Goal: Information Seeking & Learning: Learn about a topic

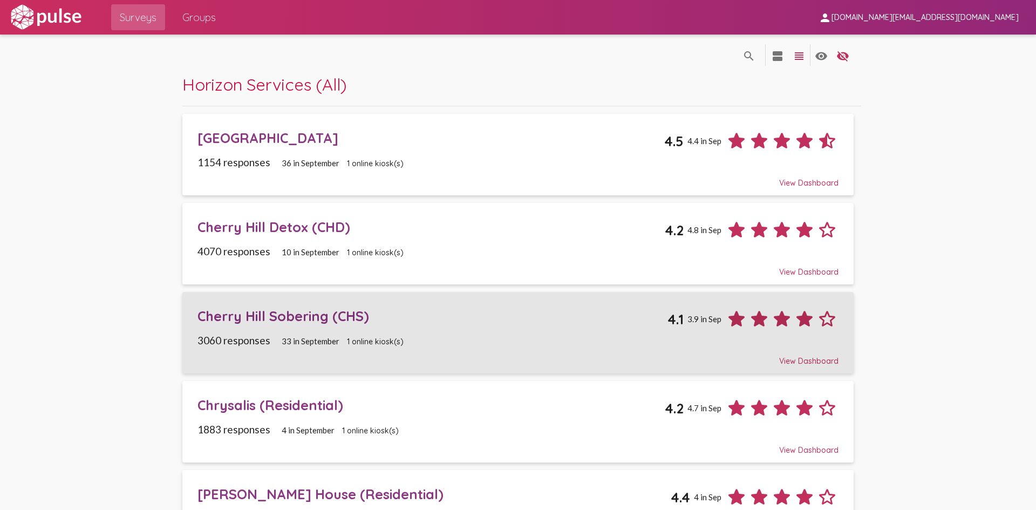
click at [259, 319] on div "Cherry Hill Sobering (CHS)" at bounding box center [433, 316] width 470 height 17
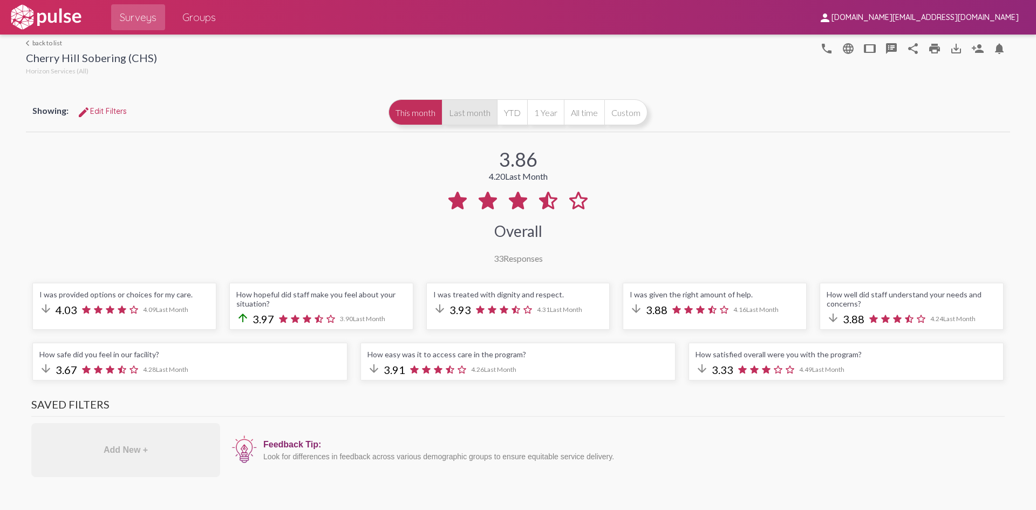
click at [472, 118] on button "Last month" at bounding box center [469, 112] width 55 height 26
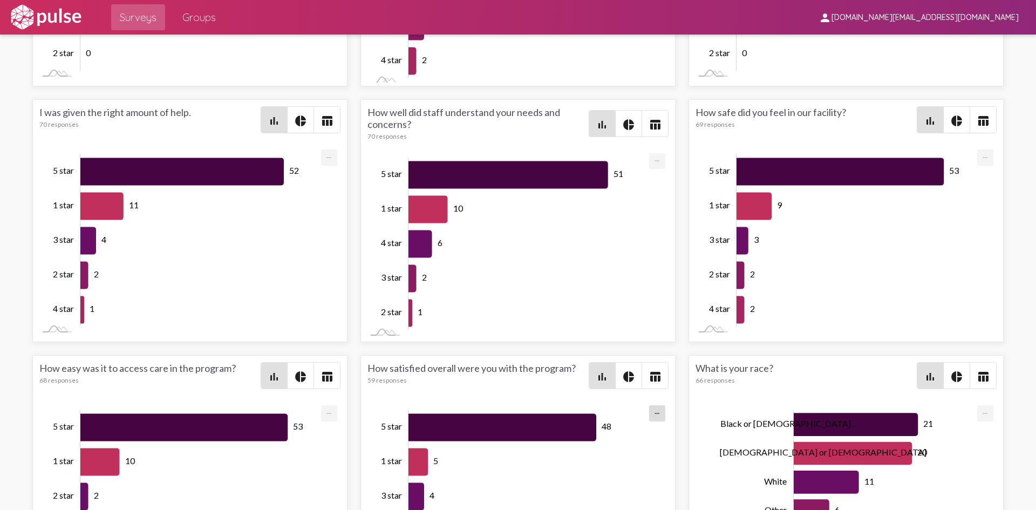
scroll to position [1835, 0]
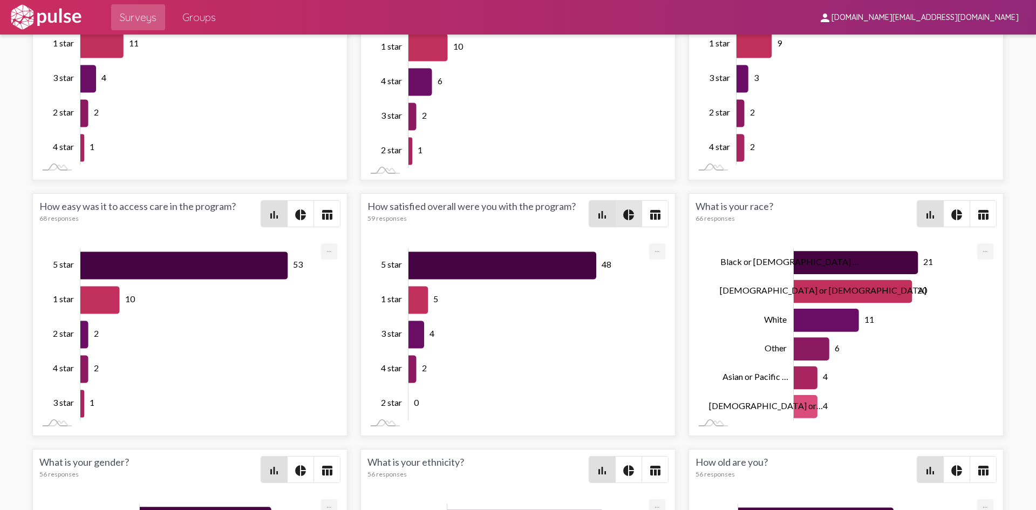
click at [624, 221] on mat-icon "pie_chart" at bounding box center [628, 214] width 13 height 13
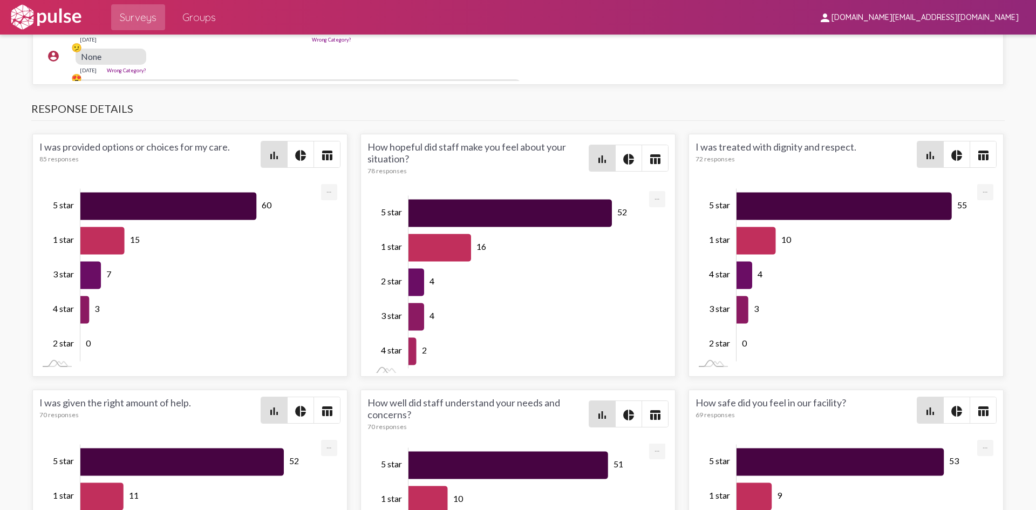
scroll to position [0, 0]
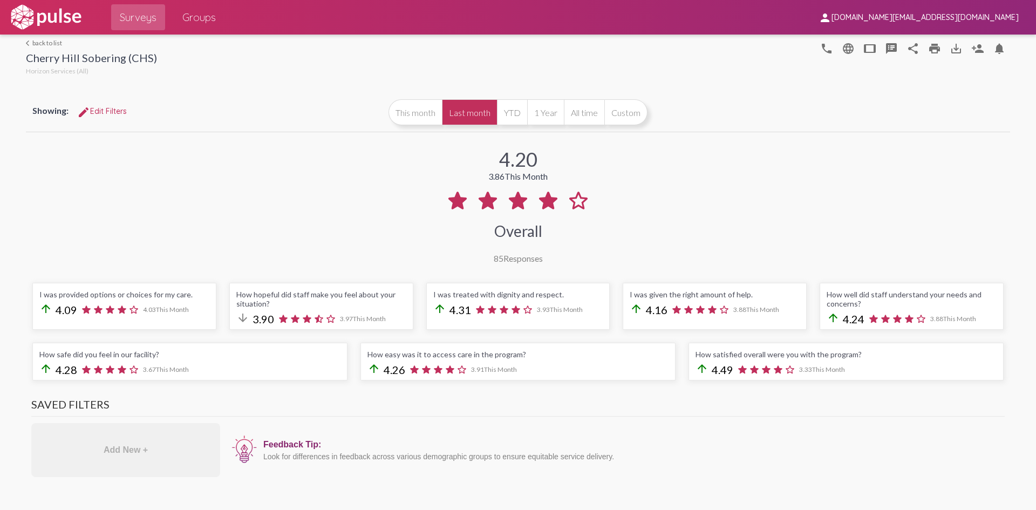
drag, startPoint x: 345, startPoint y: 215, endPoint x: 274, endPoint y: -19, distance: 245.0
click at [46, 41] on link "arrow_back_ios back to list" at bounding box center [91, 43] width 131 height 8
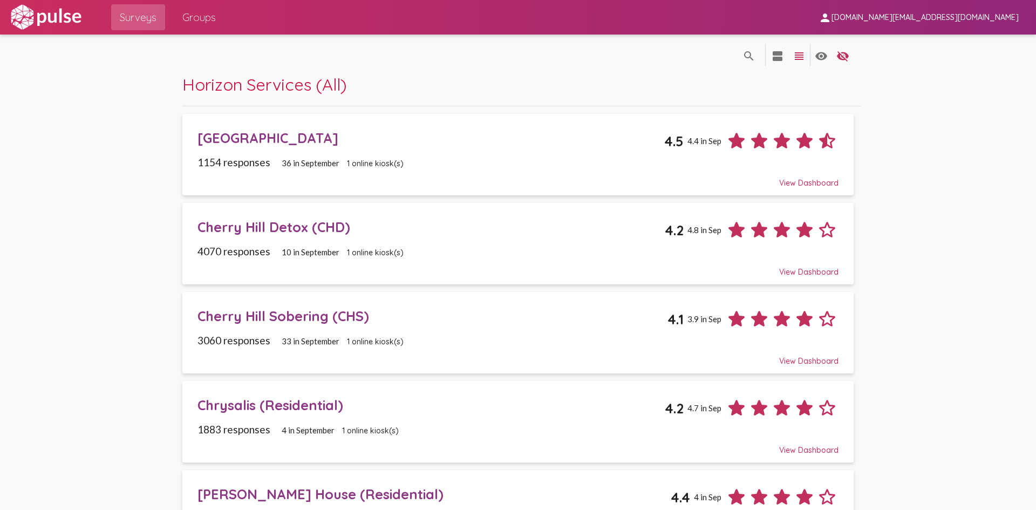
scroll to position [216, 0]
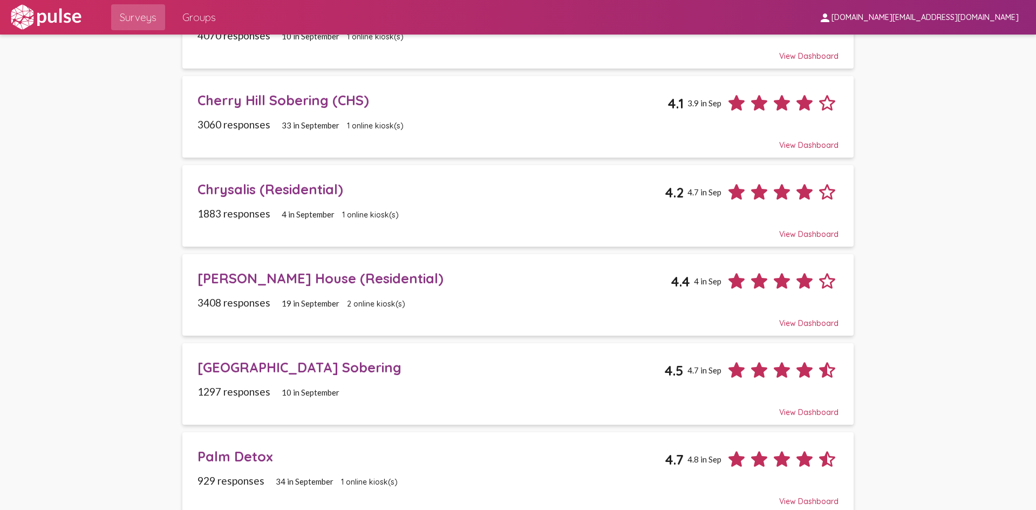
click at [278, 375] on div "[GEOGRAPHIC_DATA] Sobering" at bounding box center [431, 367] width 467 height 17
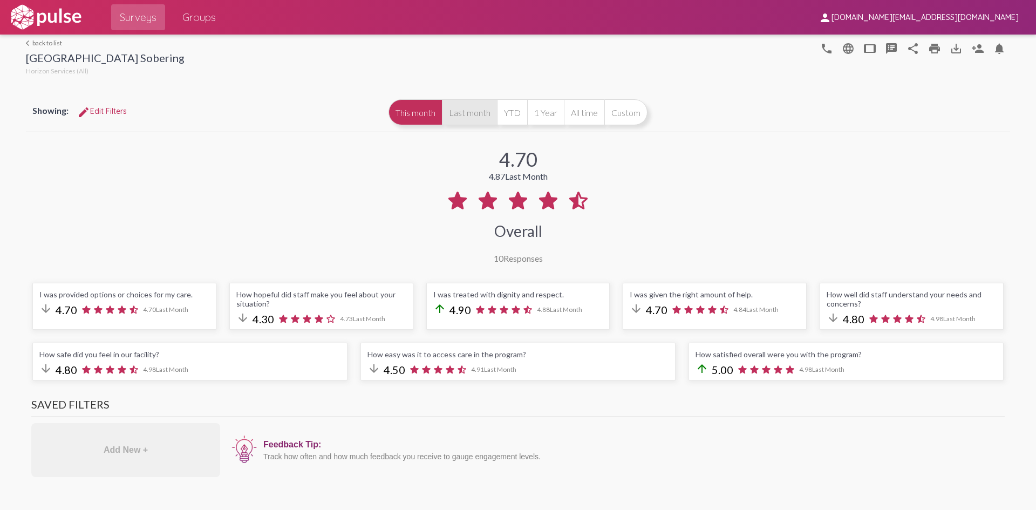
click at [465, 113] on button "Last month" at bounding box center [469, 112] width 55 height 26
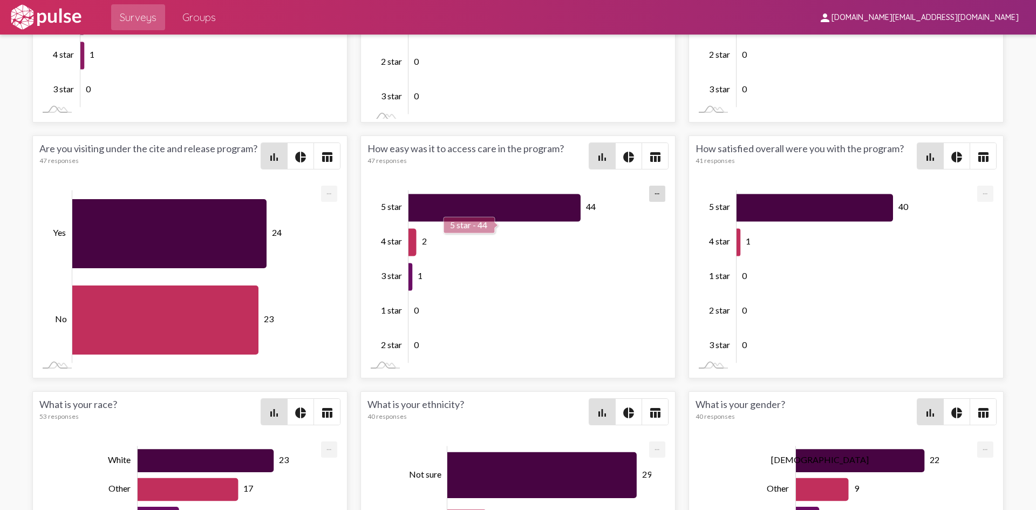
scroll to position [1835, 0]
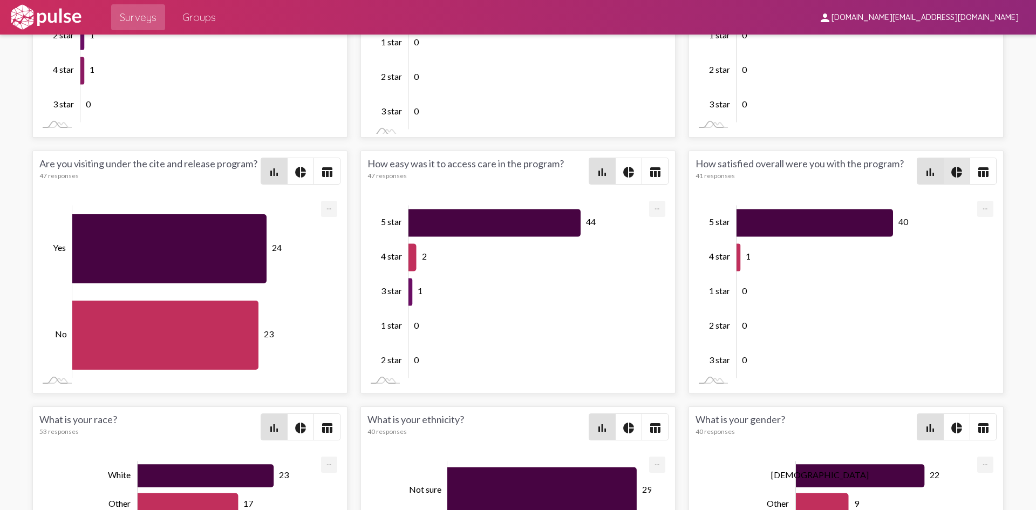
click at [954, 181] on span "pie_chart" at bounding box center [957, 171] width 26 height 26
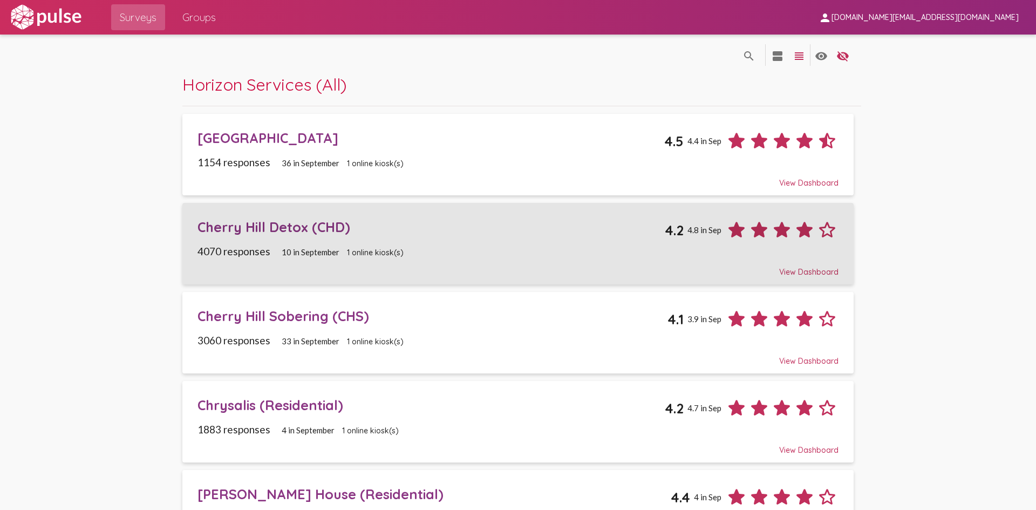
click at [300, 241] on div "Cherry Hill Detox (CHD) 4.2 4.8 in Sep" at bounding box center [518, 225] width 641 height 31
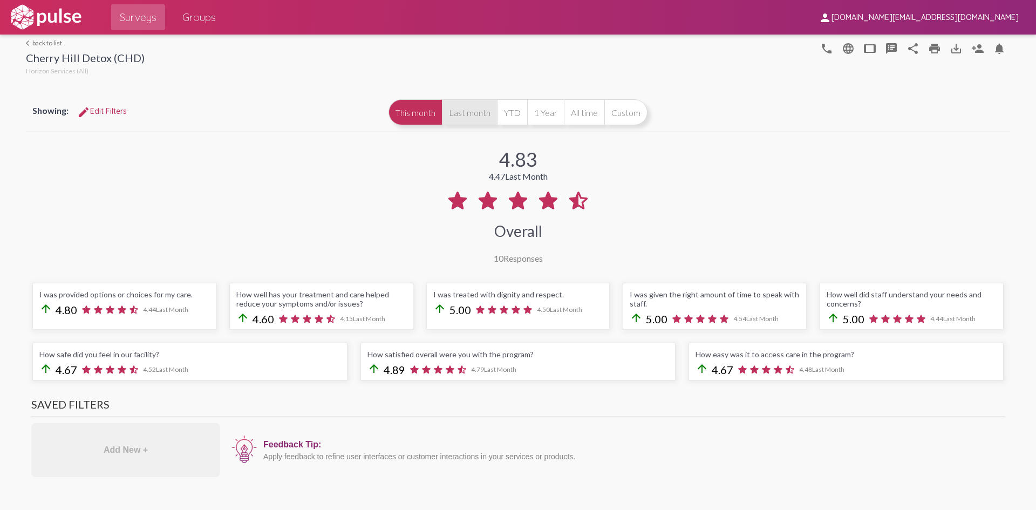
click at [466, 104] on button "Last month" at bounding box center [469, 112] width 55 height 26
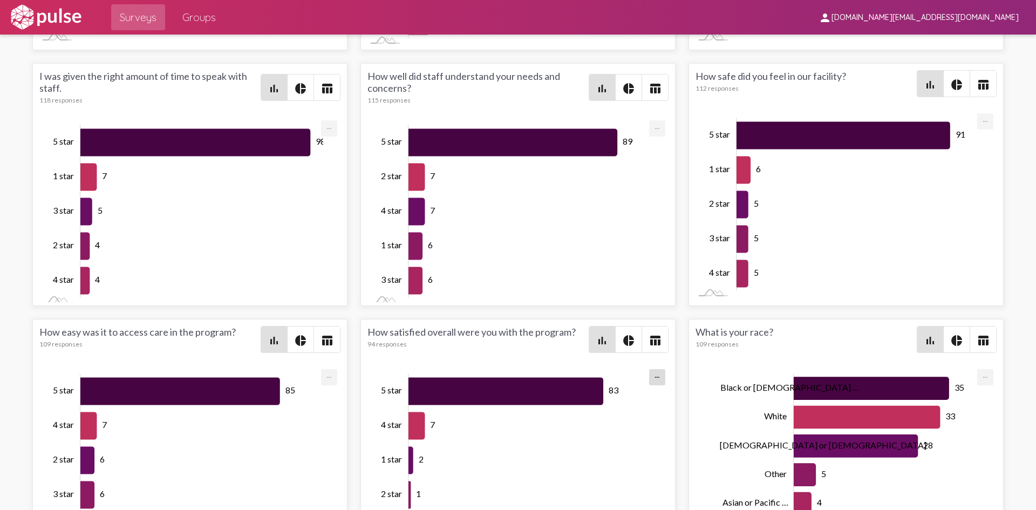
scroll to position [1781, 0]
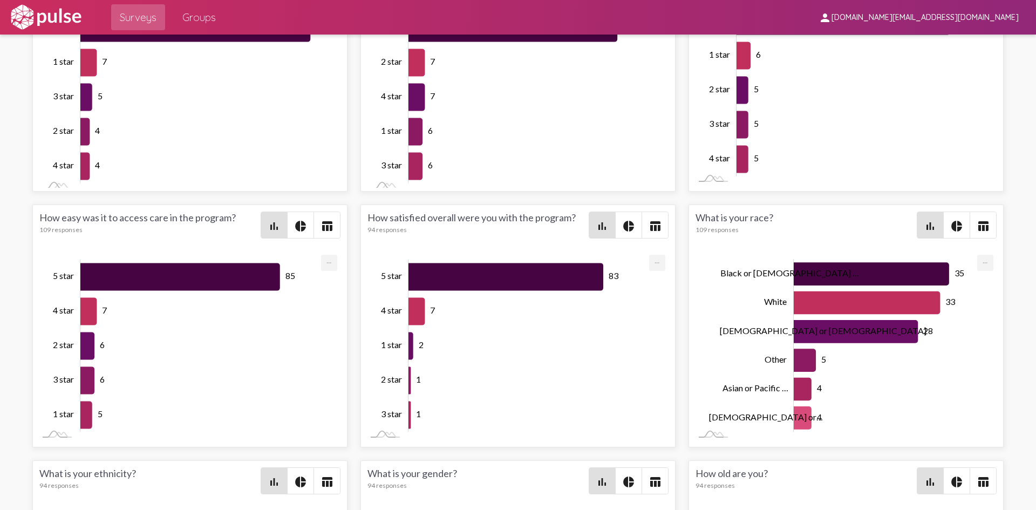
click at [622, 225] on mat-icon "pie_chart" at bounding box center [628, 226] width 13 height 13
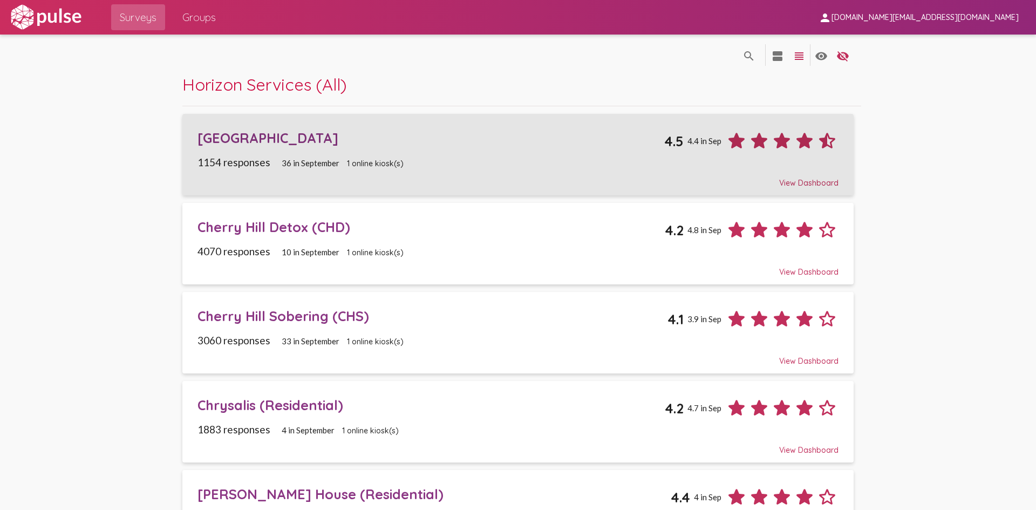
click at [311, 147] on div "[GEOGRAPHIC_DATA] 4.5 4.4 in Sep" at bounding box center [518, 136] width 641 height 31
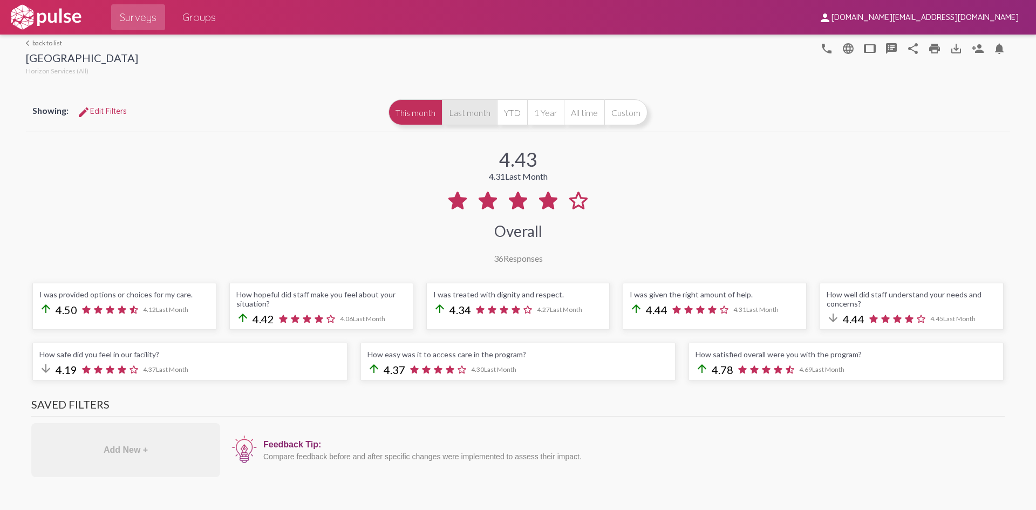
click at [474, 125] on button "Last month" at bounding box center [469, 112] width 55 height 26
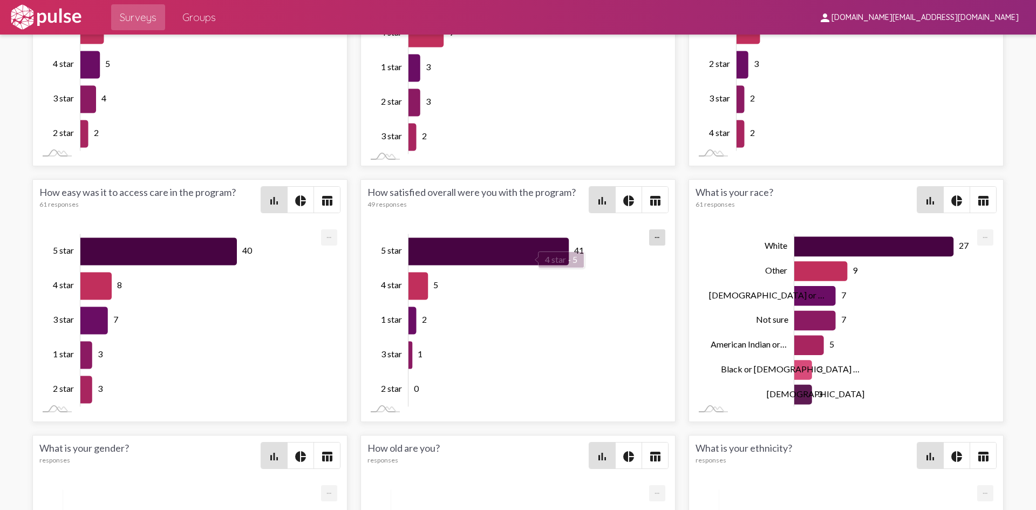
scroll to position [1835, 0]
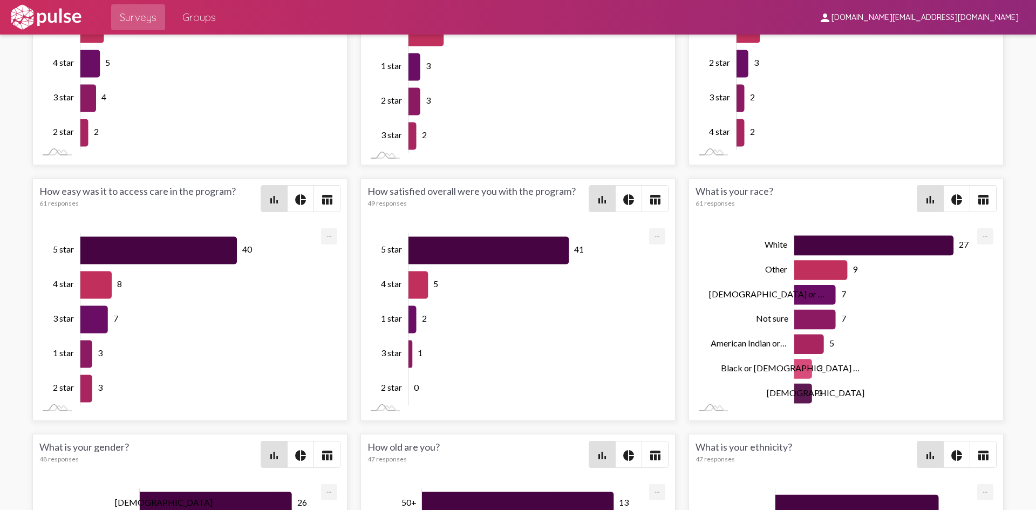
click at [625, 208] on span "pie_chart" at bounding box center [629, 199] width 26 height 26
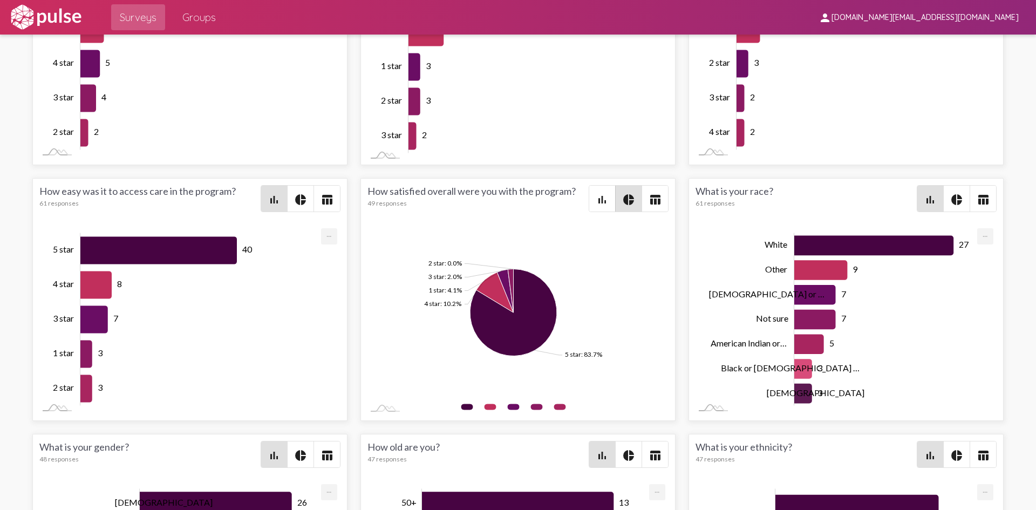
scroll to position [-1, 0]
drag, startPoint x: 400, startPoint y: 276, endPoint x: 416, endPoint y: 87, distance: 189.5
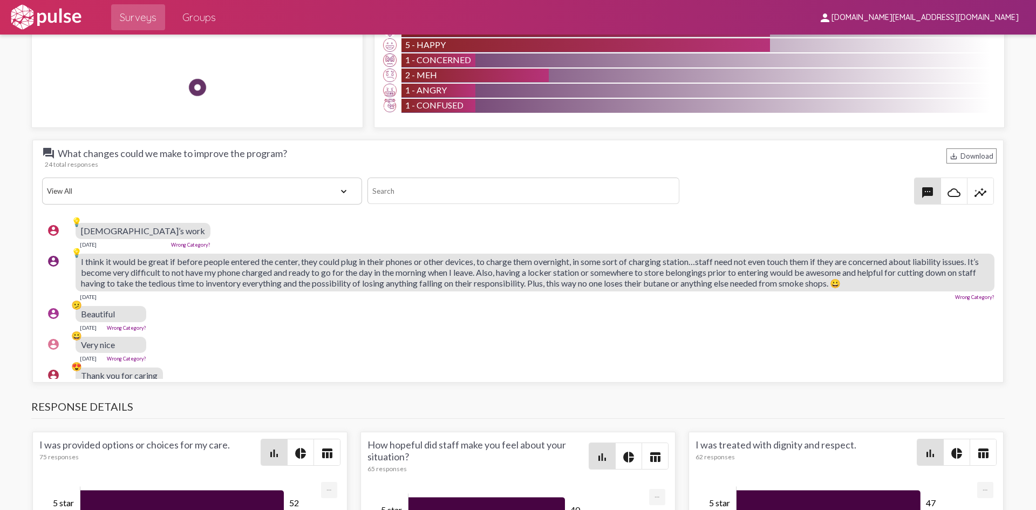
drag, startPoint x: 350, startPoint y: 230, endPoint x: 358, endPoint y: 83, distance: 147.6
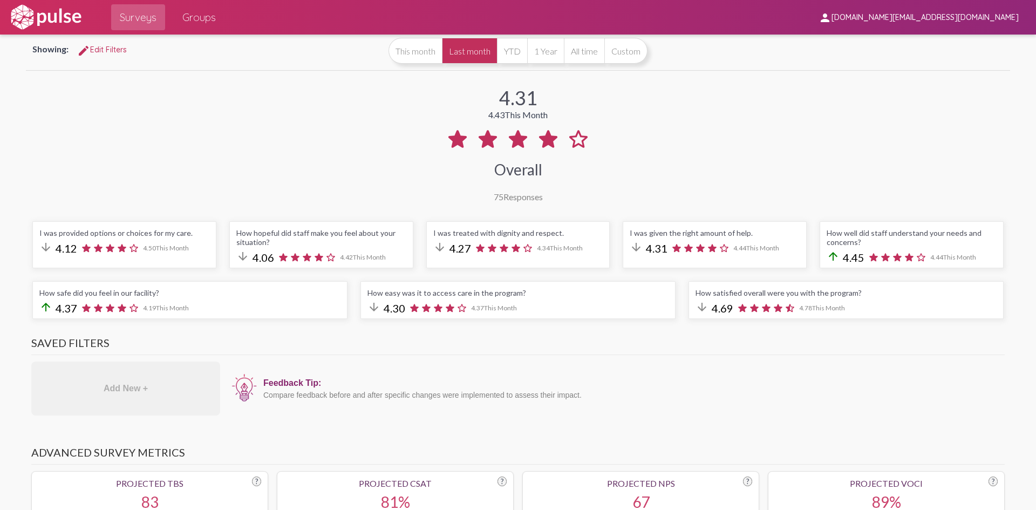
scroll to position [0, 0]
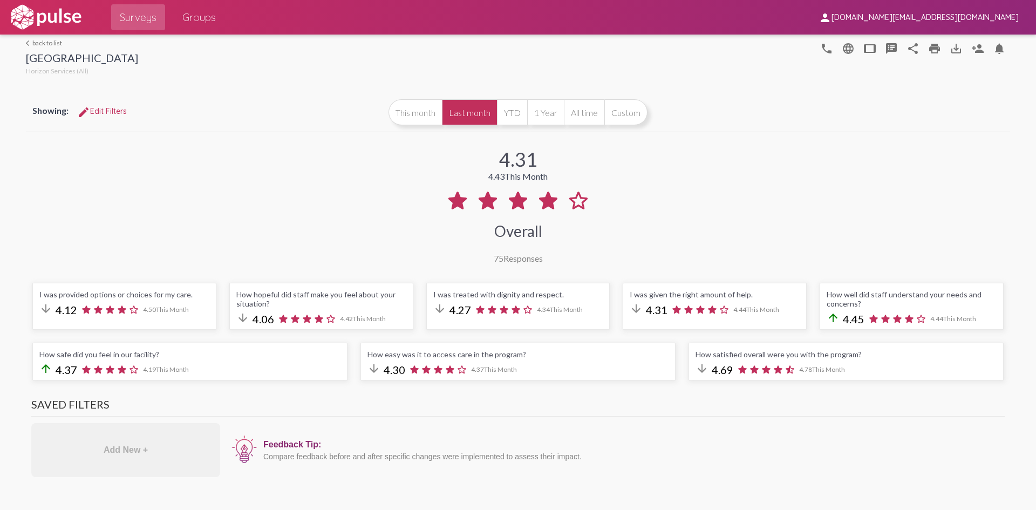
click at [49, 43] on link "arrow_back_ios back to list" at bounding box center [82, 43] width 112 height 8
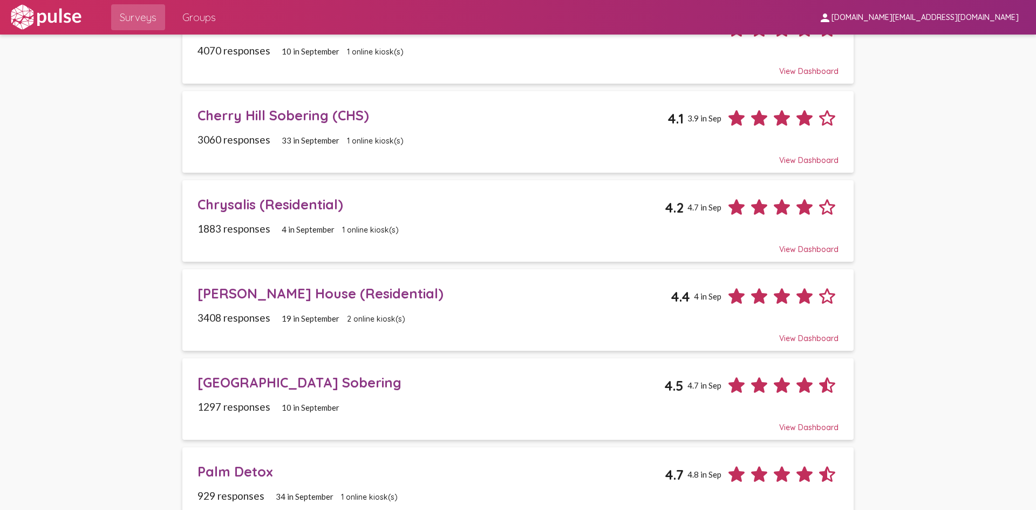
scroll to position [324, 0]
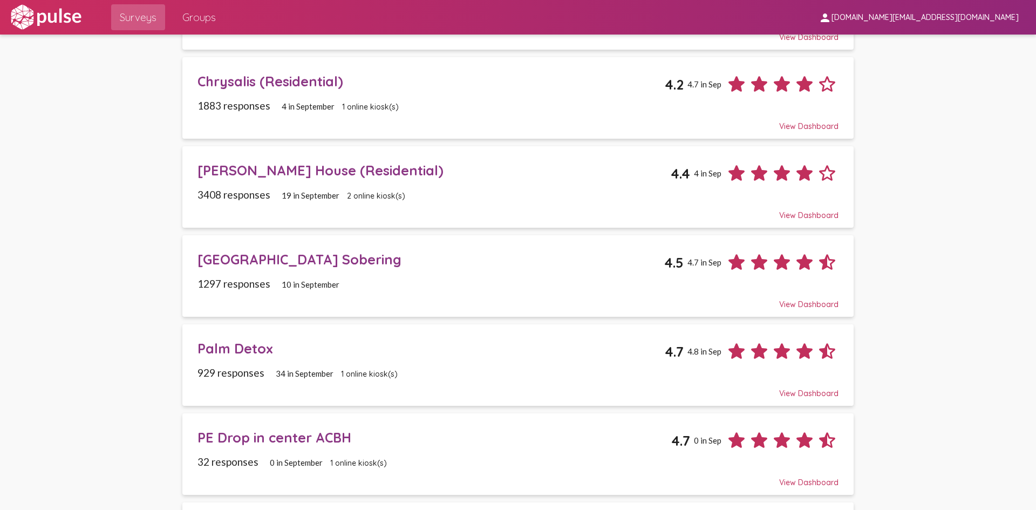
click at [228, 346] on div "Palm Detox" at bounding box center [431, 348] width 467 height 17
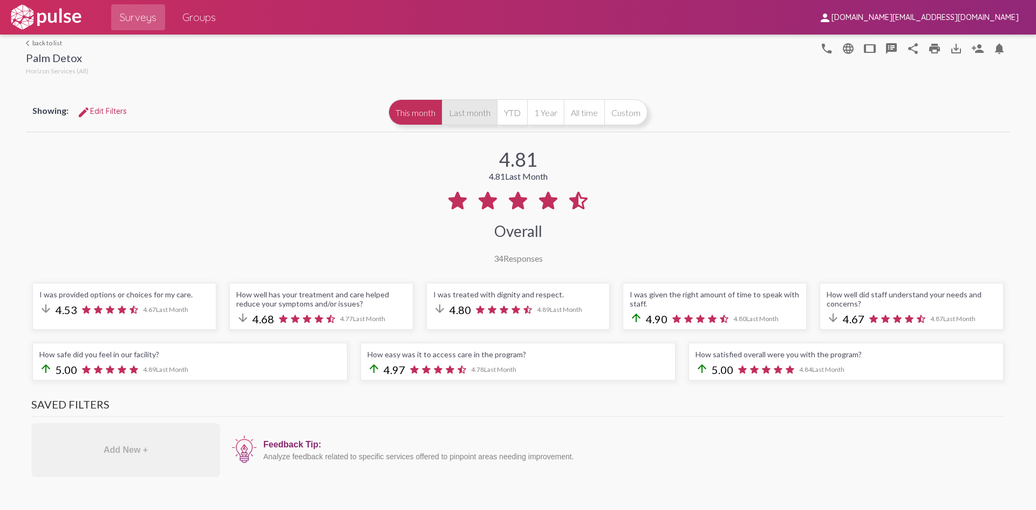
click at [468, 118] on button "Last month" at bounding box center [469, 112] width 55 height 26
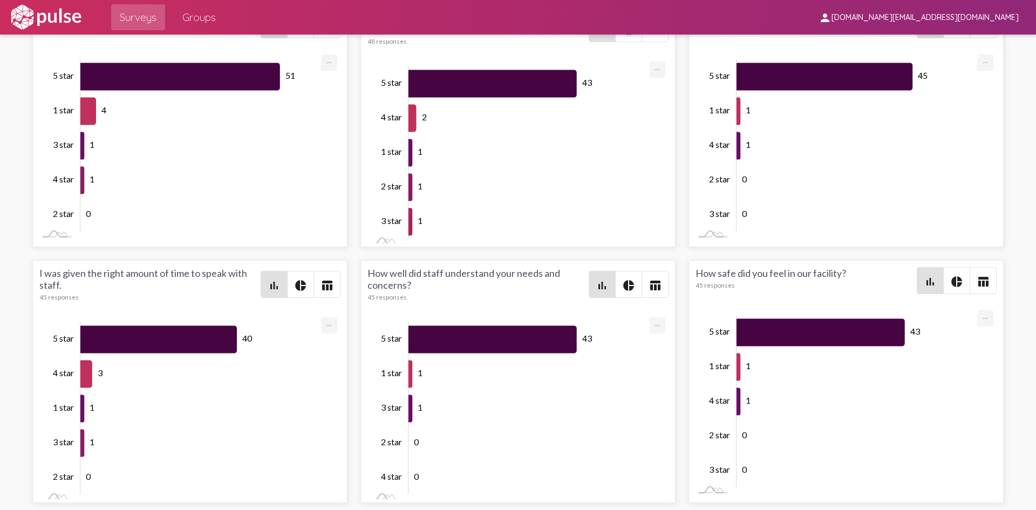
scroll to position [1619, 0]
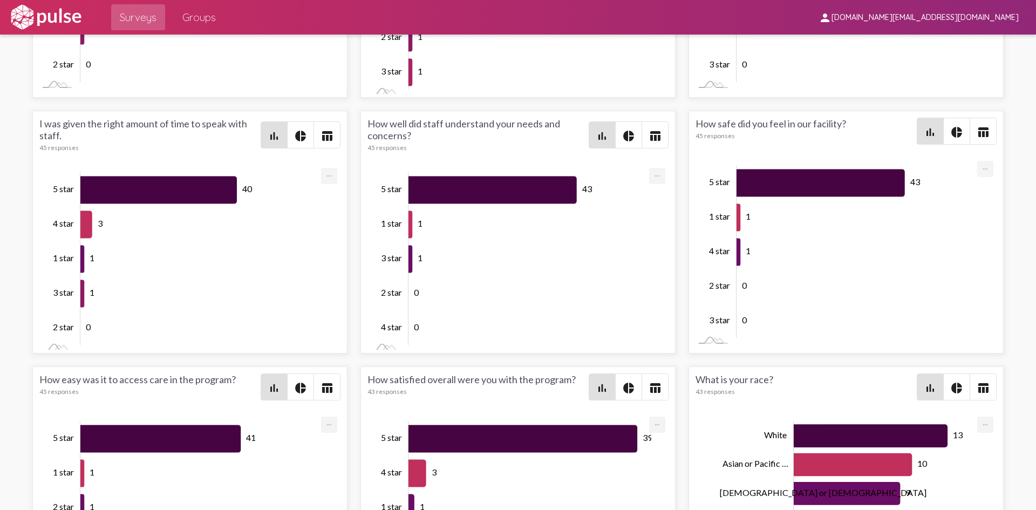
click at [630, 389] on mat-icon "pie_chart" at bounding box center [628, 388] width 13 height 13
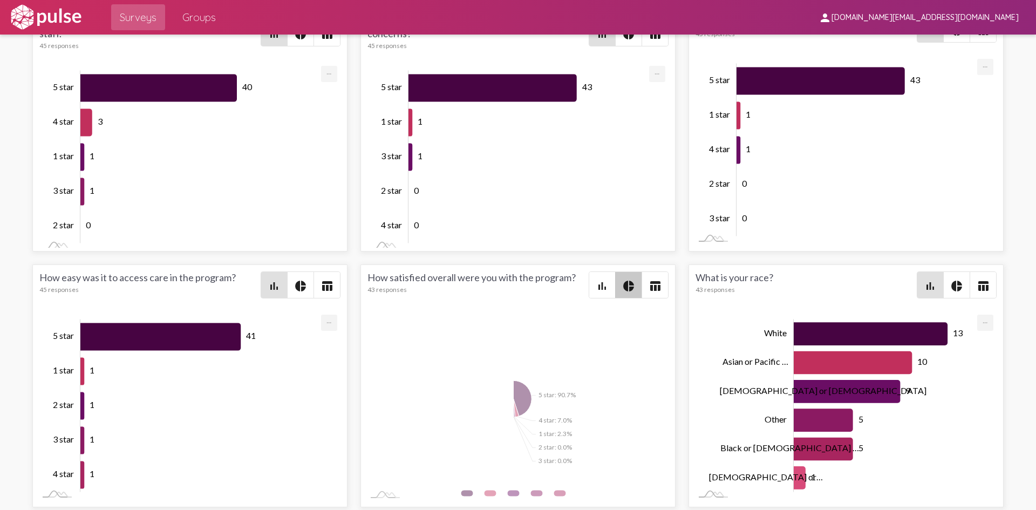
scroll to position [1835, 0]
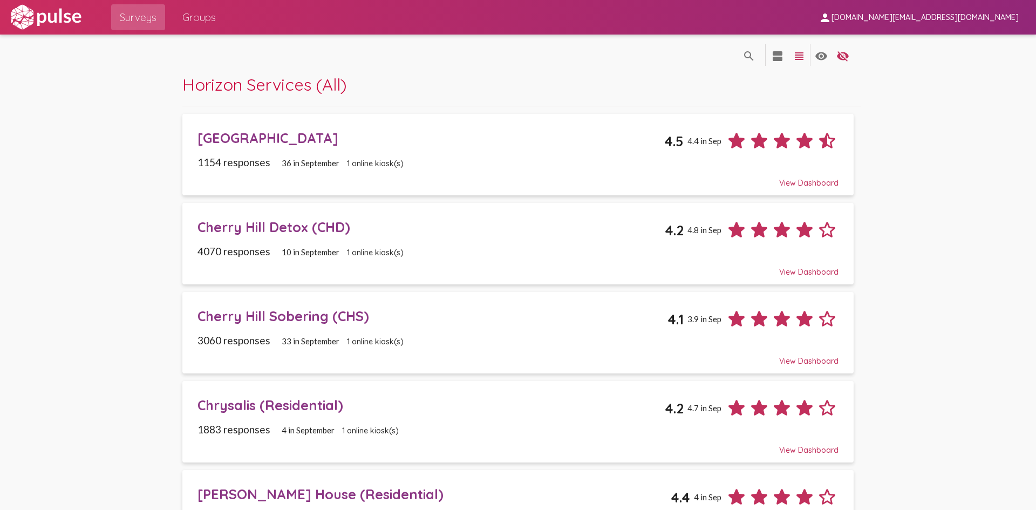
click at [286, 490] on div "[PERSON_NAME] House (Residential)" at bounding box center [434, 494] width 473 height 17
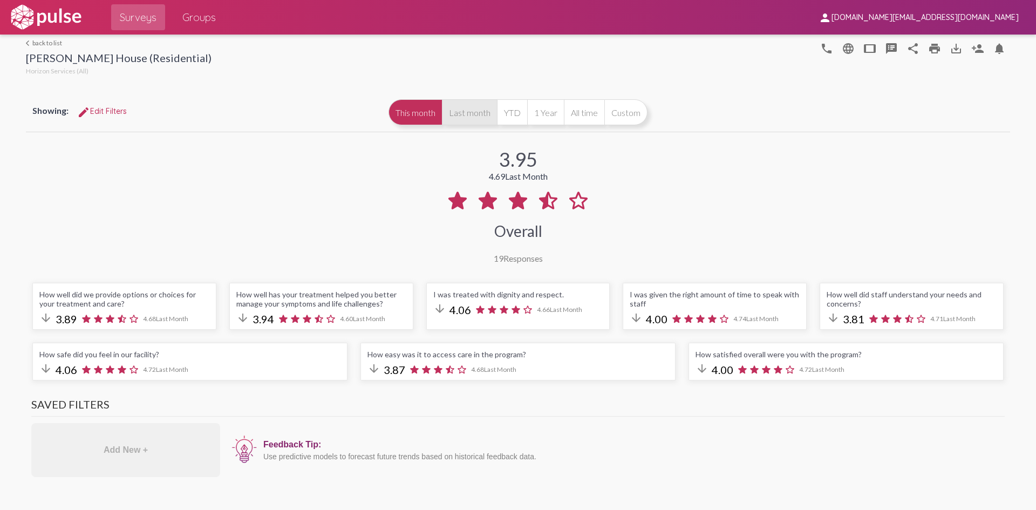
click at [461, 108] on button "Last month" at bounding box center [469, 112] width 55 height 26
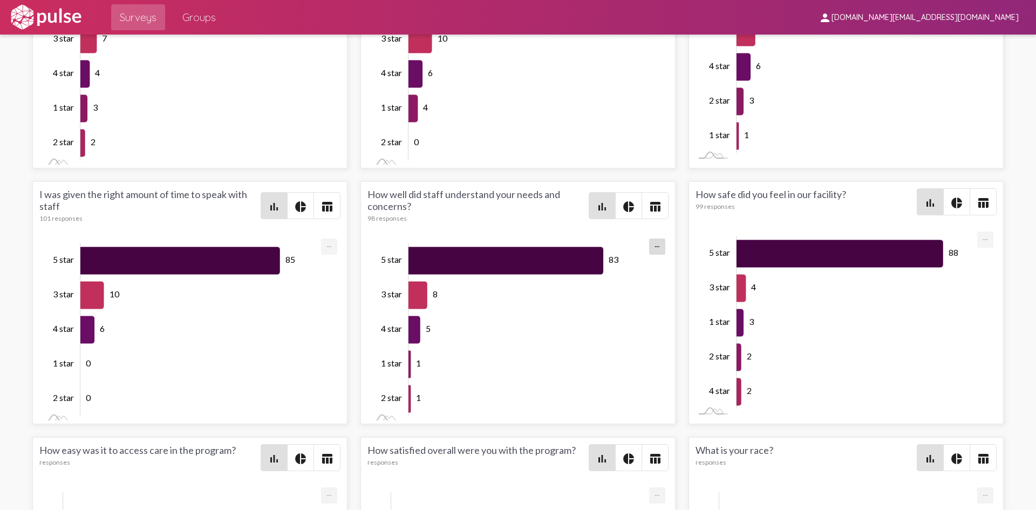
scroll to position [1781, 0]
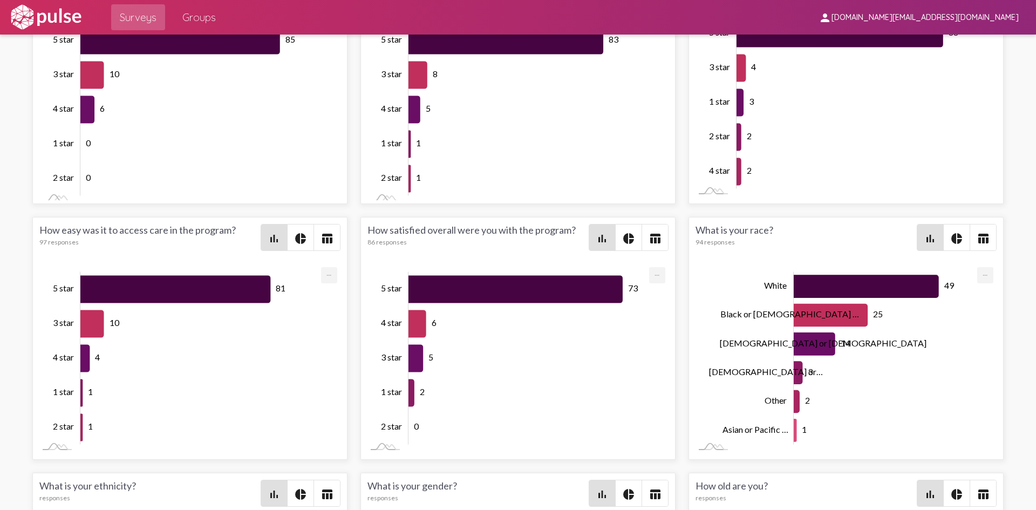
click at [616, 235] on span "pie_chart" at bounding box center [629, 238] width 26 height 26
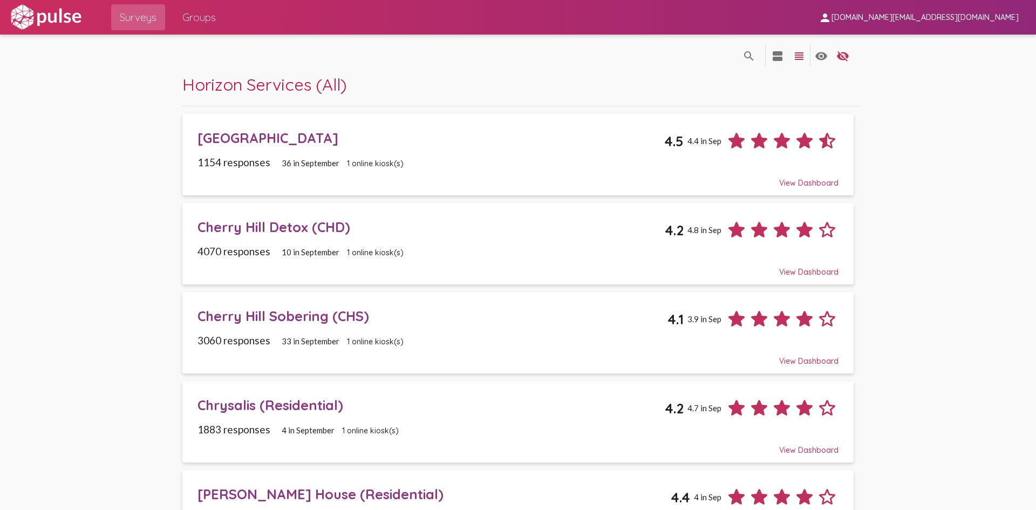
click at [259, 415] on div "Chrysalis (Residential) 4.2 4.7 in Sep" at bounding box center [518, 404] width 641 height 31
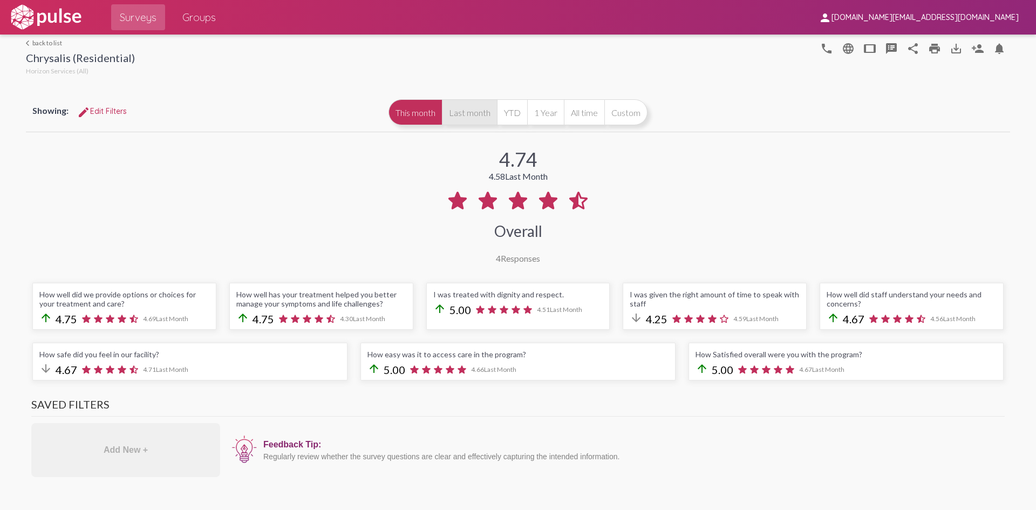
click at [466, 108] on button "Last month" at bounding box center [469, 112] width 55 height 26
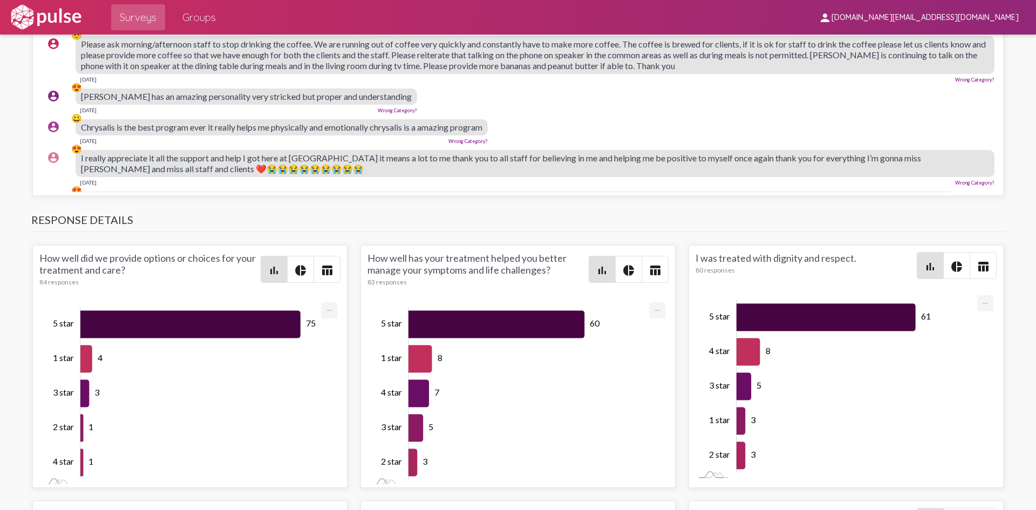
scroll to position [1619, 0]
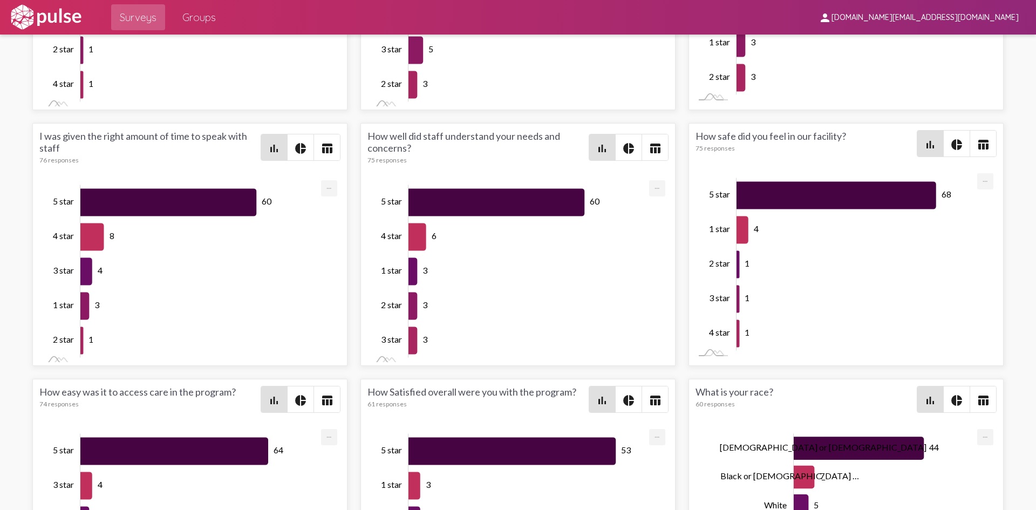
click at [617, 395] on span "pie_chart" at bounding box center [629, 399] width 26 height 26
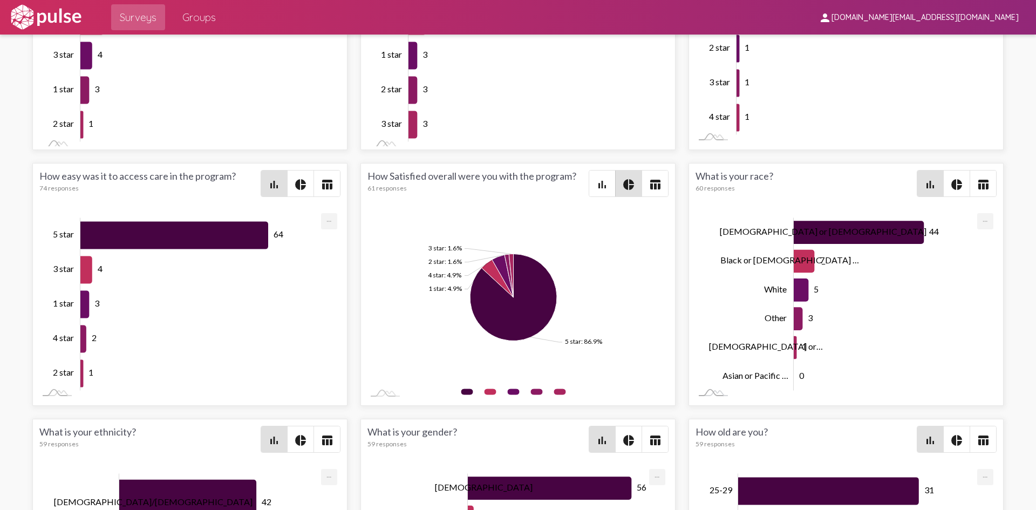
scroll to position [0, 0]
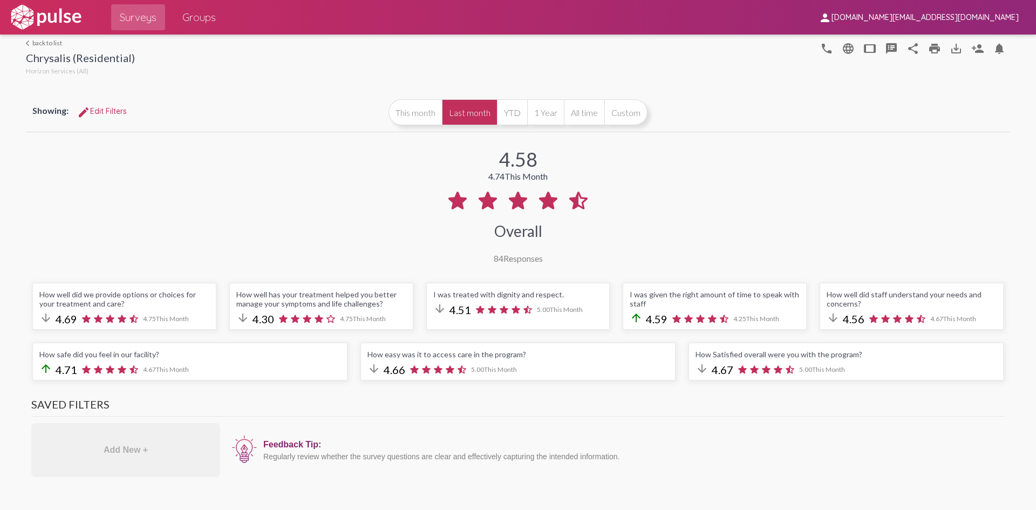
drag, startPoint x: 704, startPoint y: 428, endPoint x: 637, endPoint y: 174, distance: 262.3
click at [47, 48] on div "arrow_back_ios back to list Chrysalis (Residential) Horizon Services (All)" at bounding box center [80, 58] width 109 height 39
click at [49, 44] on link "arrow_back_ios back to list" at bounding box center [80, 43] width 109 height 8
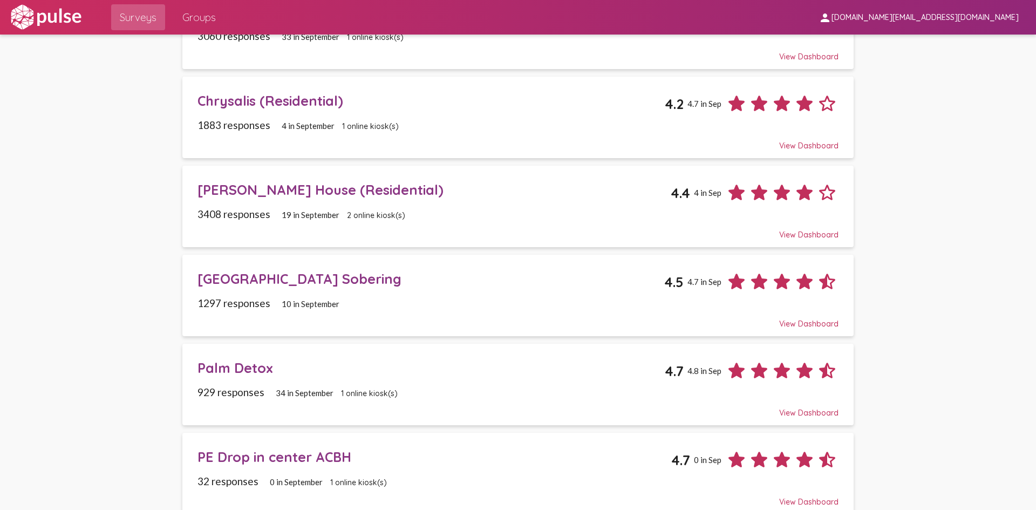
scroll to position [324, 0]
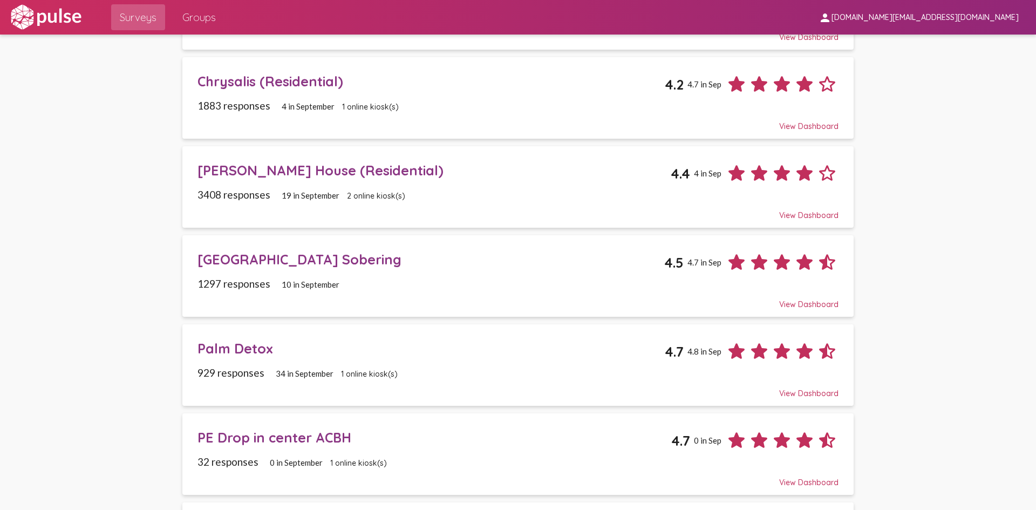
click at [239, 369] on span "929 responses" at bounding box center [231, 372] width 67 height 12
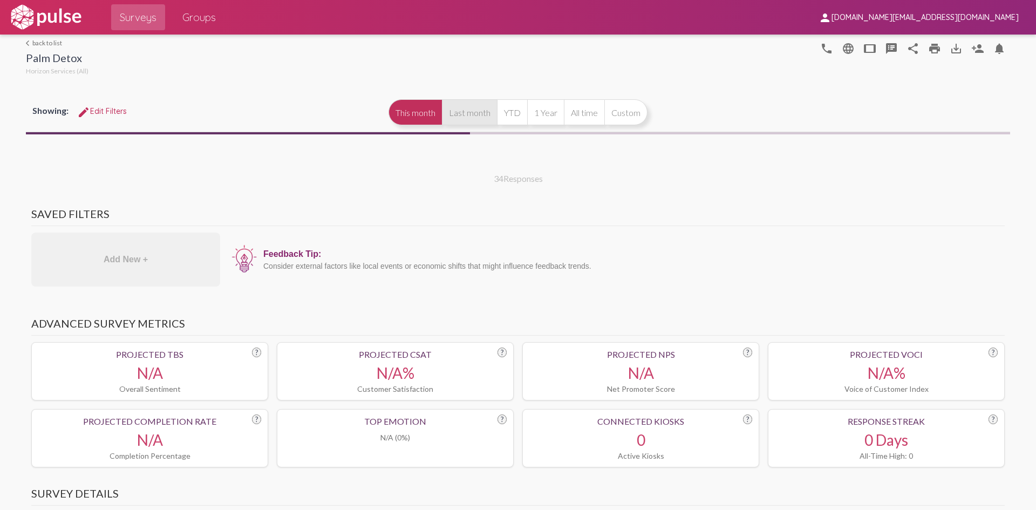
click at [471, 111] on button "Last month" at bounding box center [469, 112] width 55 height 26
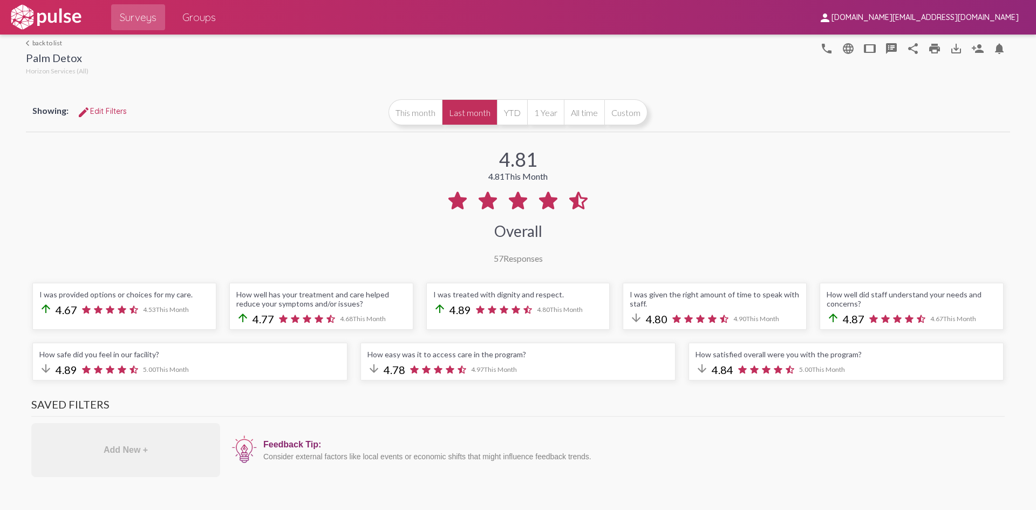
click at [474, 115] on button "Last month" at bounding box center [469, 112] width 55 height 26
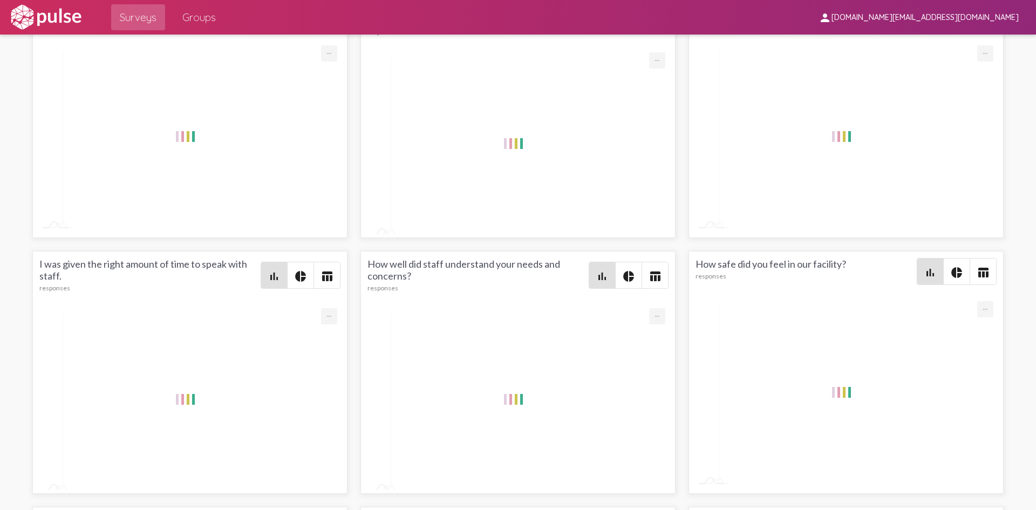
scroll to position [1673, 0]
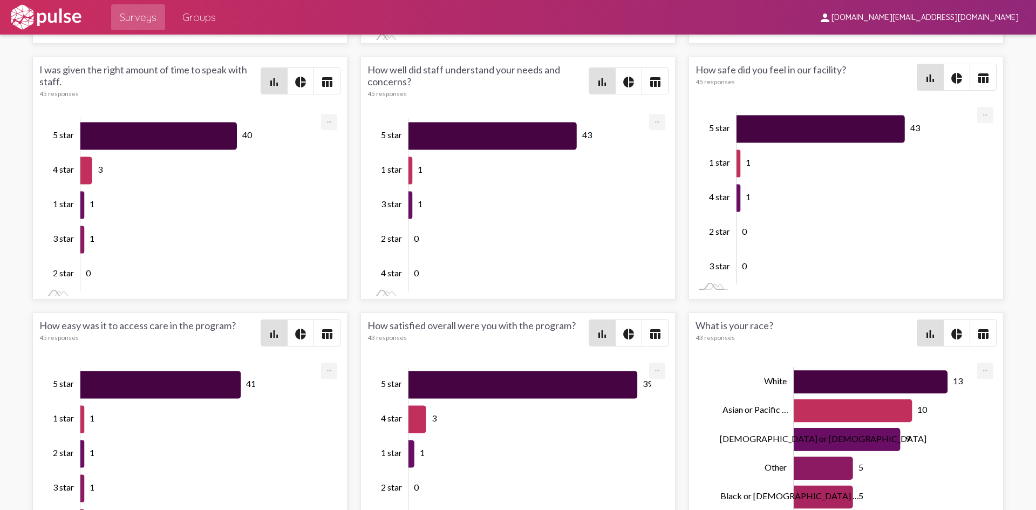
click at [950, 74] on mat-icon "pie_chart" at bounding box center [956, 78] width 13 height 13
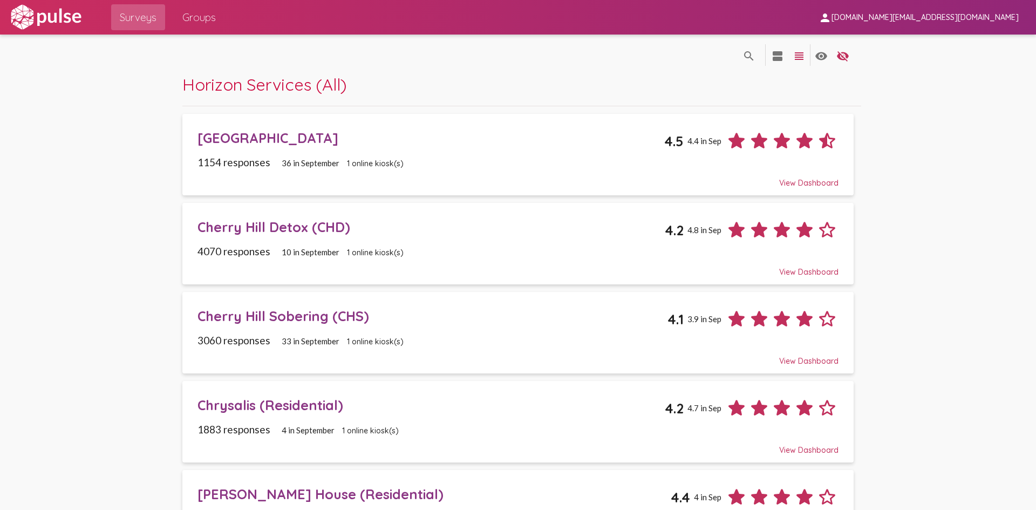
click at [311, 233] on div "Cherry Hill Detox (CHD)" at bounding box center [431, 227] width 467 height 17
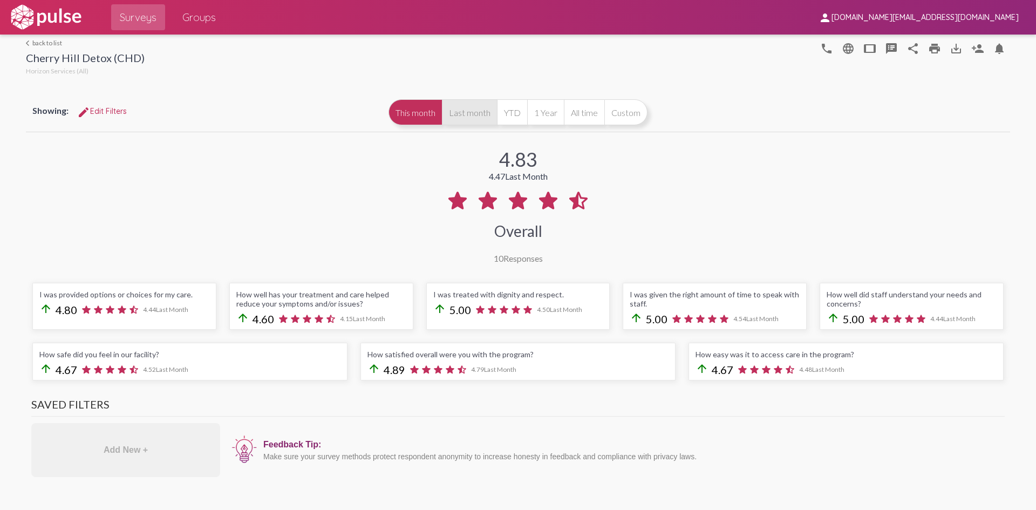
click at [455, 117] on button "Last month" at bounding box center [469, 112] width 55 height 26
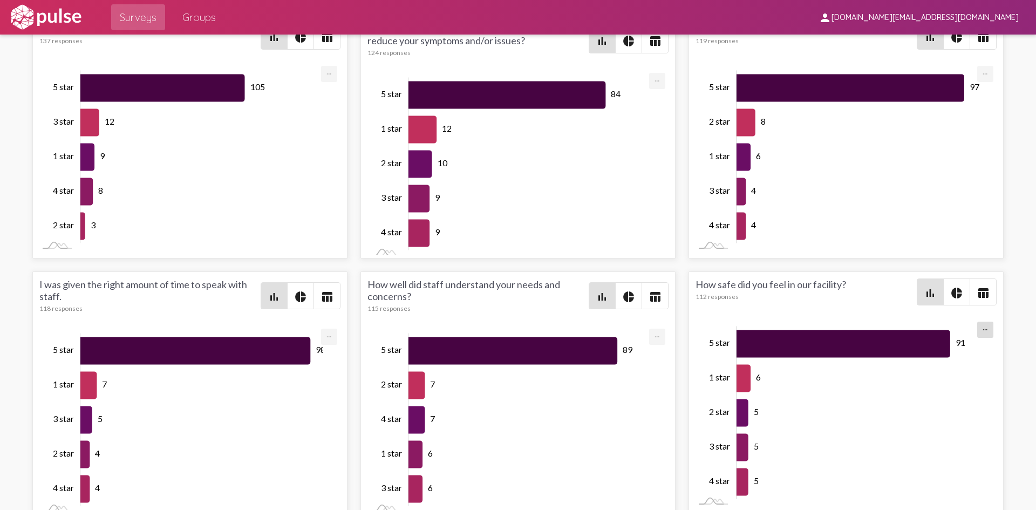
scroll to position [1511, 0]
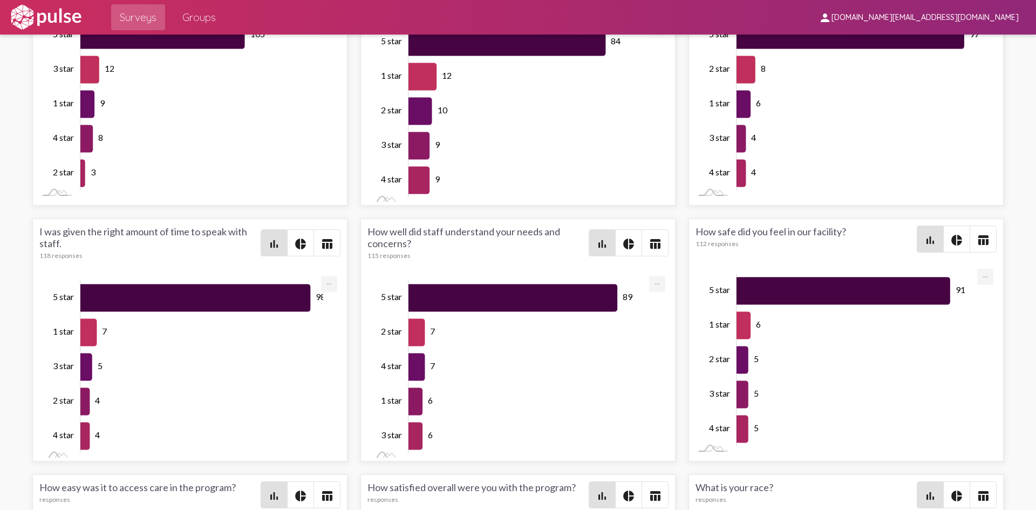
click at [948, 226] on span "pie_chart" at bounding box center [957, 239] width 26 height 26
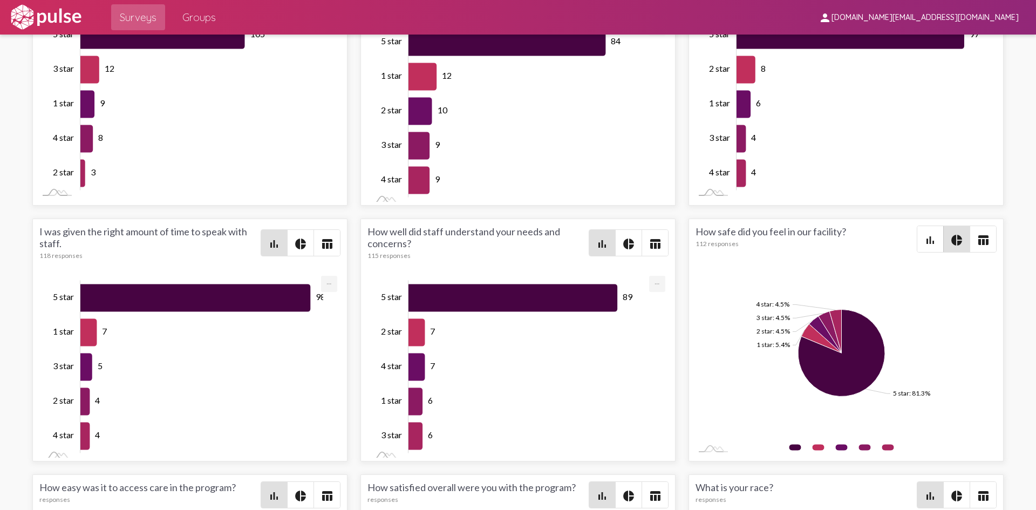
click at [676, 406] on div "I was provided options or choices for my care. 137 responses bar_chart pie_char…" at bounding box center [518, 467] width 984 height 1023
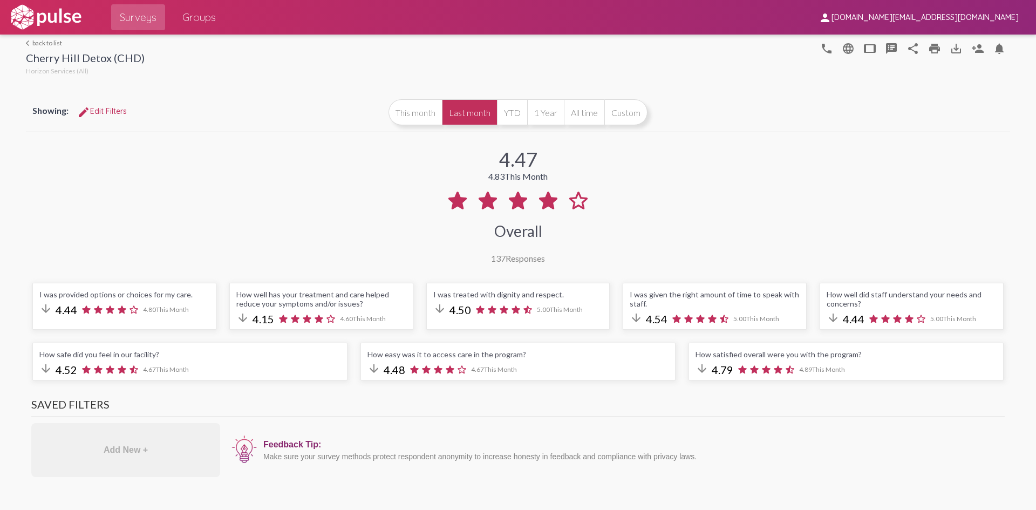
drag, startPoint x: 677, startPoint y: 407, endPoint x: 649, endPoint y: 204, distance: 204.9
click at [53, 46] on link "arrow_back_ios back to list" at bounding box center [85, 43] width 119 height 8
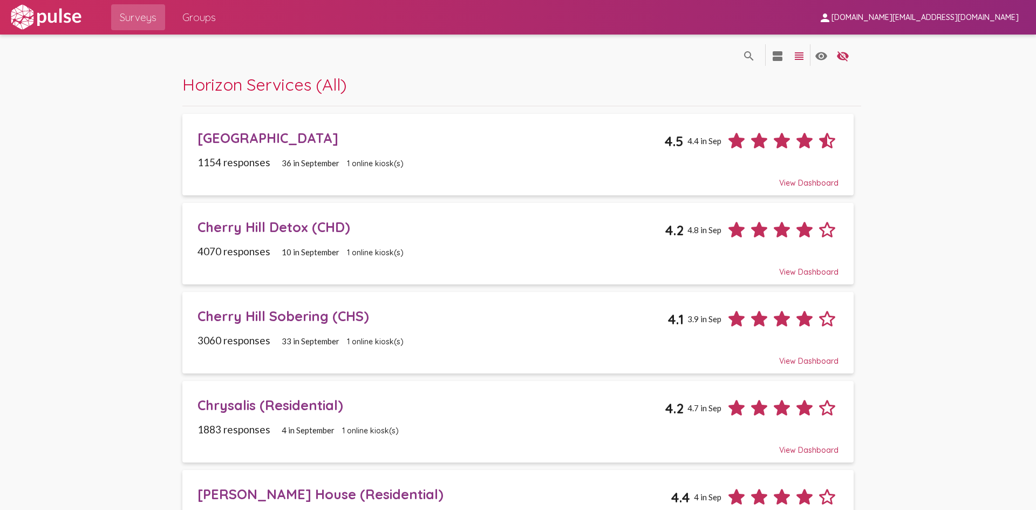
click at [273, 311] on div "Cherry Hill Sobering (CHS)" at bounding box center [433, 316] width 470 height 17
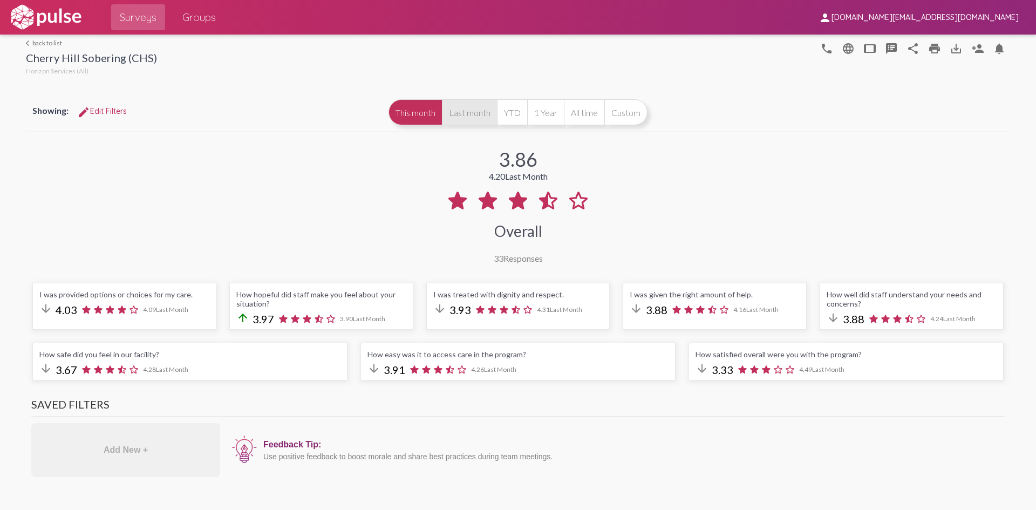
click at [469, 111] on button "Last month" at bounding box center [469, 112] width 55 height 26
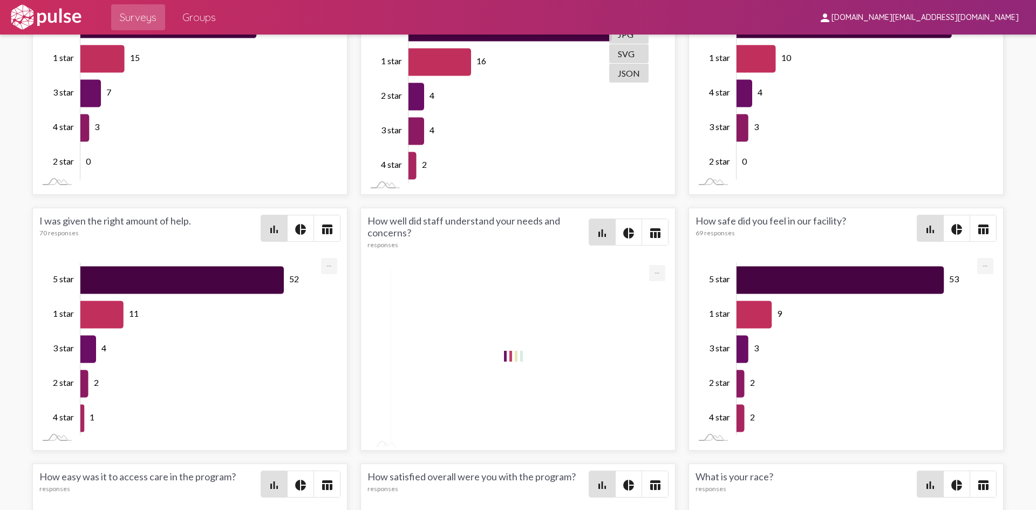
scroll to position [1565, 0]
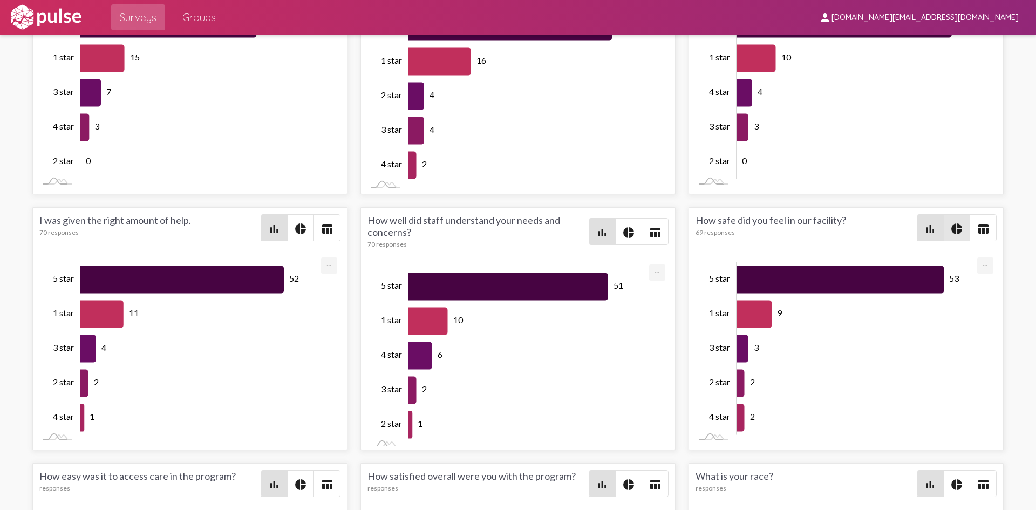
click at [960, 225] on span "pie_chart" at bounding box center [957, 228] width 26 height 26
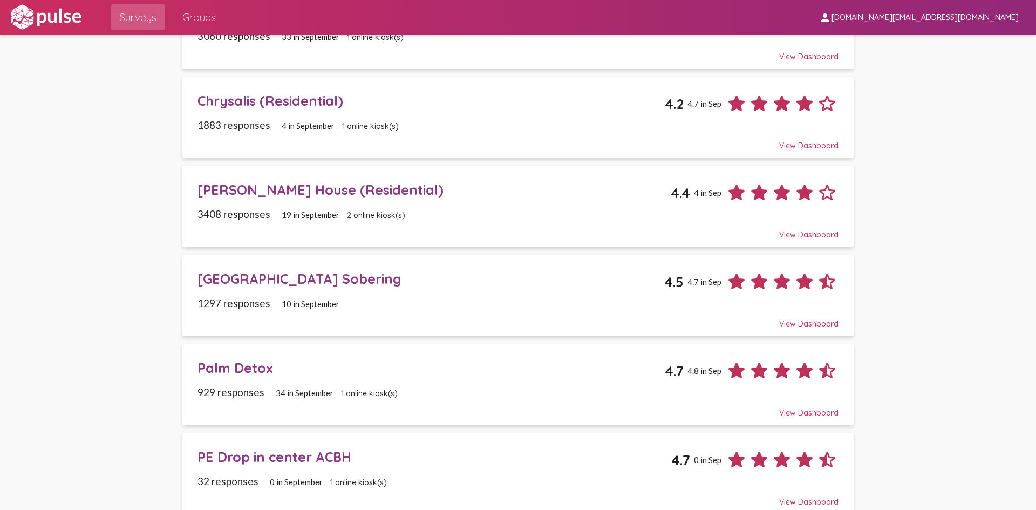
scroll to position [324, 0]
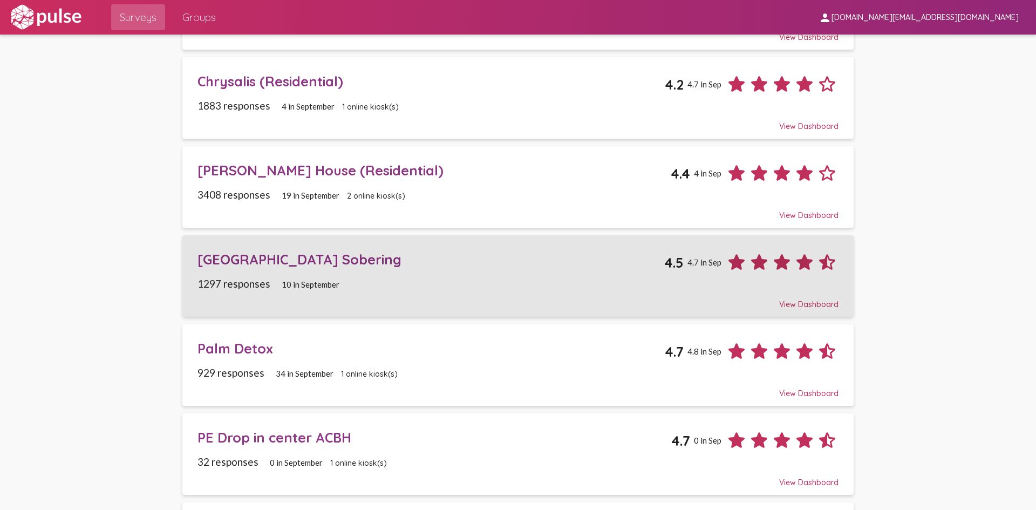
click at [319, 273] on div "[GEOGRAPHIC_DATA] 4.5 4.7 in Sep" at bounding box center [518, 258] width 641 height 31
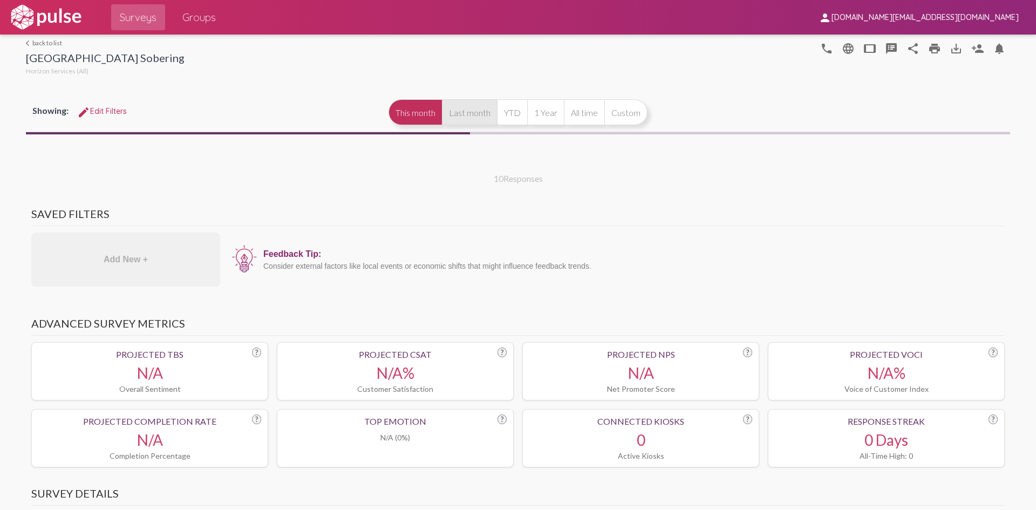
click at [491, 120] on button "Last month" at bounding box center [469, 112] width 55 height 26
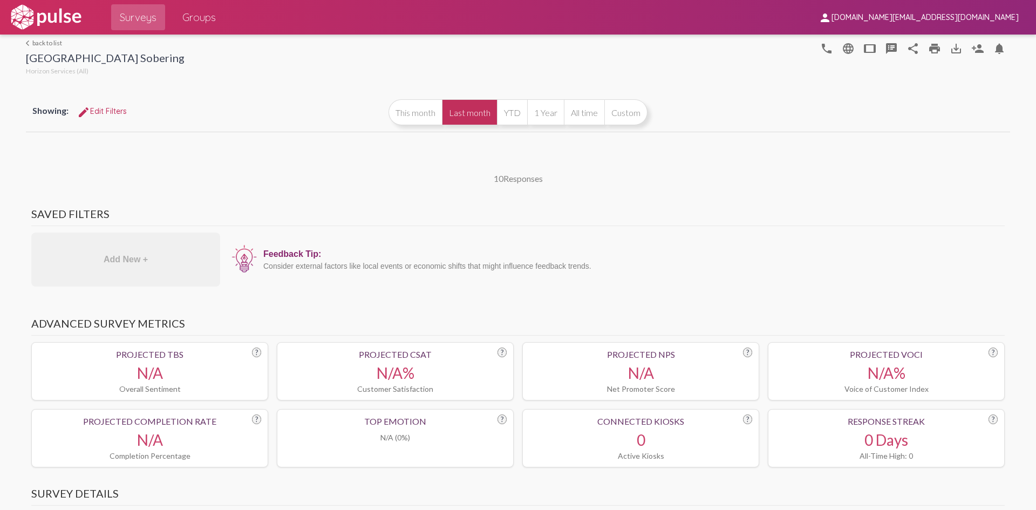
click at [487, 119] on button "Last month" at bounding box center [469, 112] width 55 height 26
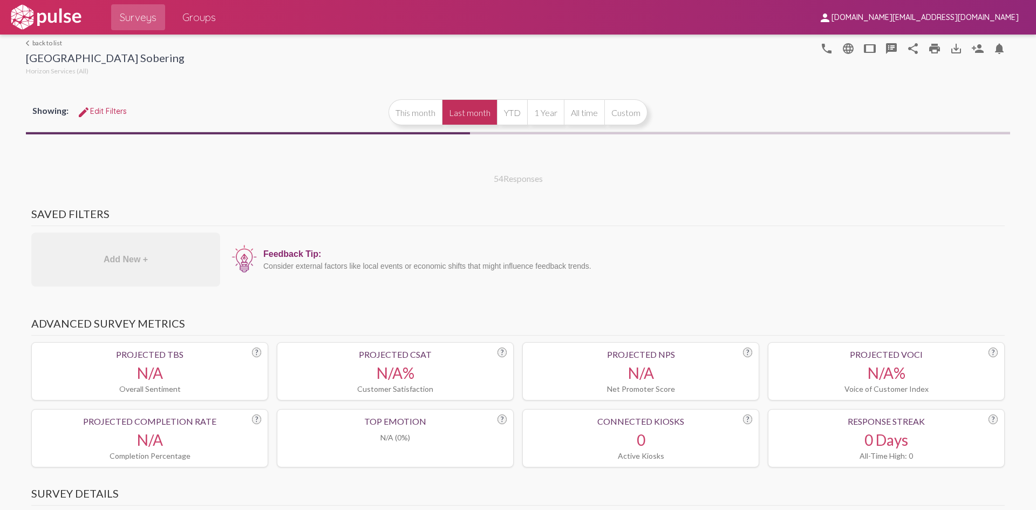
click at [487, 119] on button "Last month" at bounding box center [469, 112] width 55 height 26
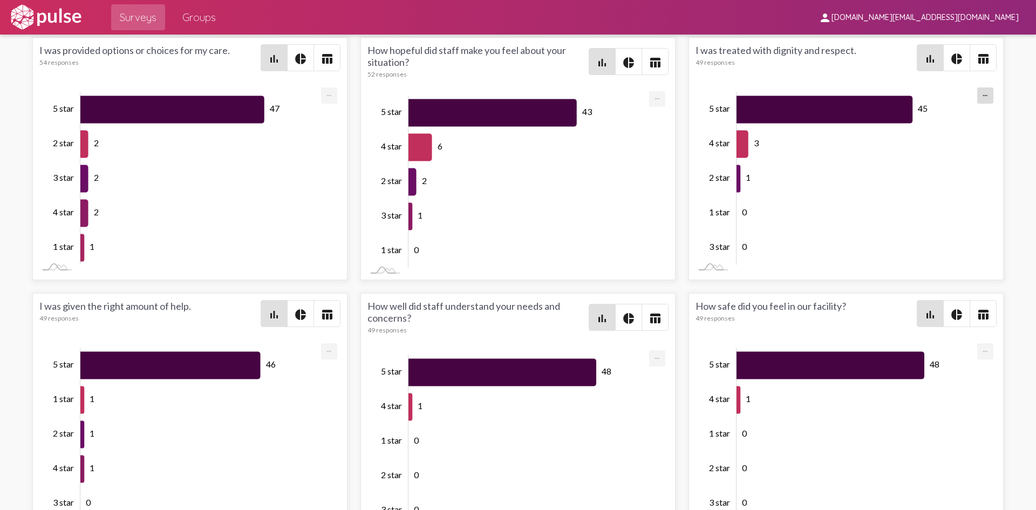
scroll to position [1511, 0]
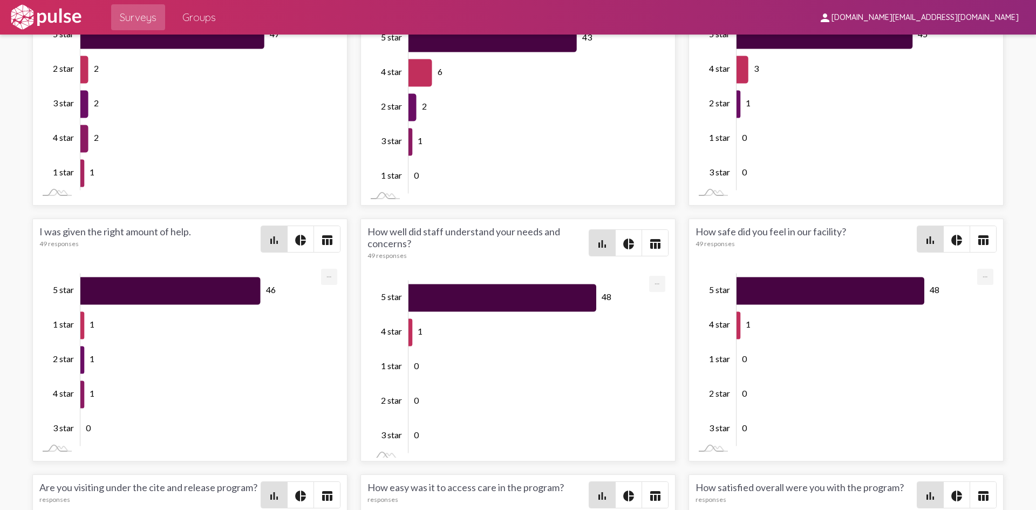
click at [950, 240] on mat-icon "pie_chart" at bounding box center [956, 240] width 13 height 13
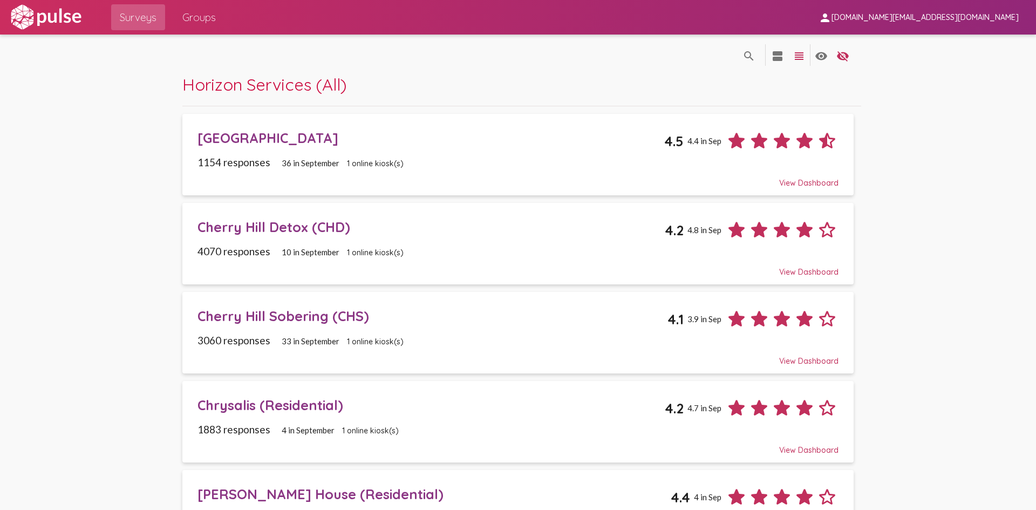
click at [277, 486] on div "[PERSON_NAME] House (Residential)" at bounding box center [434, 494] width 473 height 17
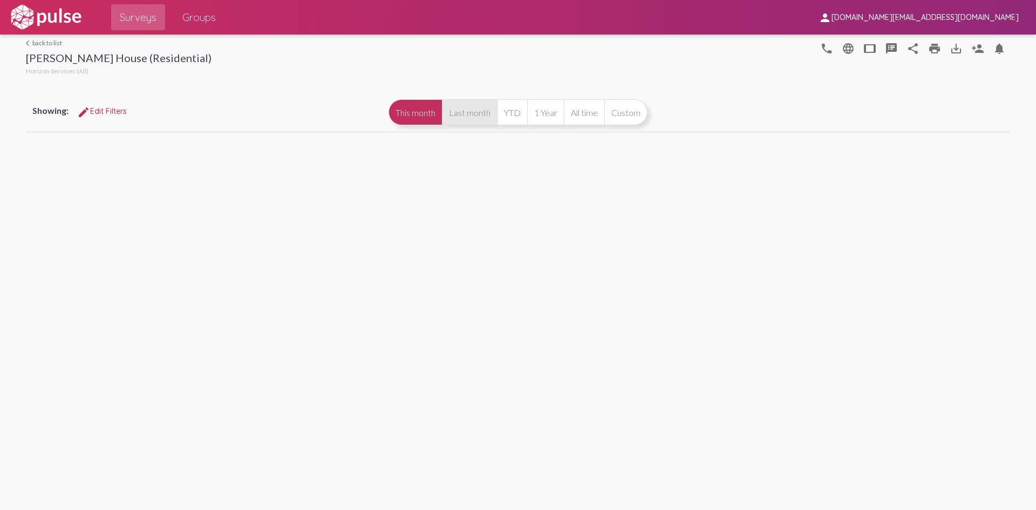
click at [487, 104] on button "Last month" at bounding box center [469, 112] width 55 height 26
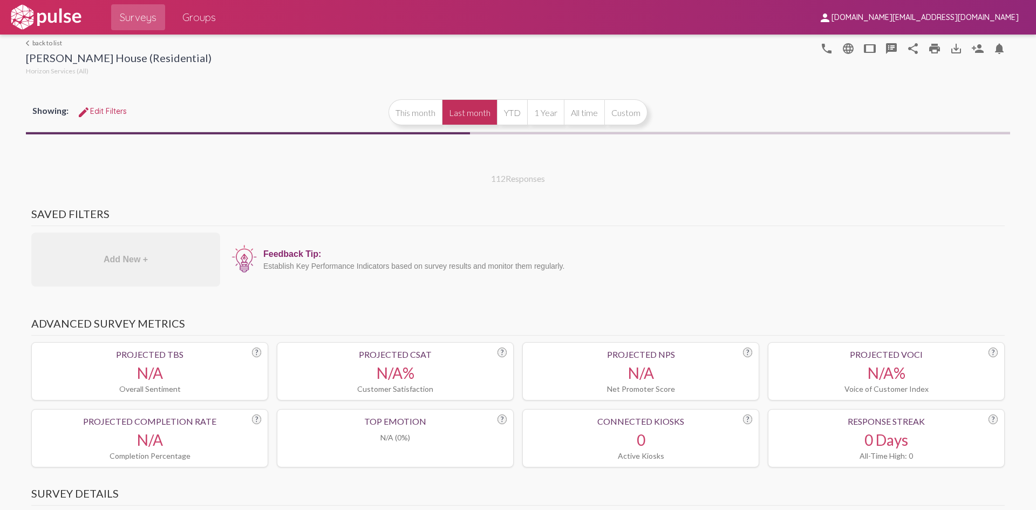
click at [472, 112] on button "Last month" at bounding box center [469, 112] width 55 height 26
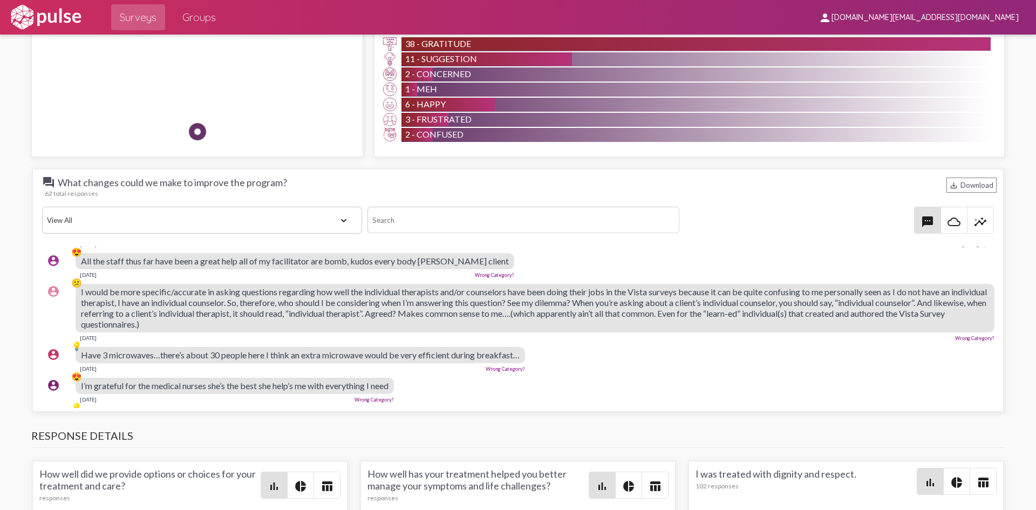
scroll to position [1457, 0]
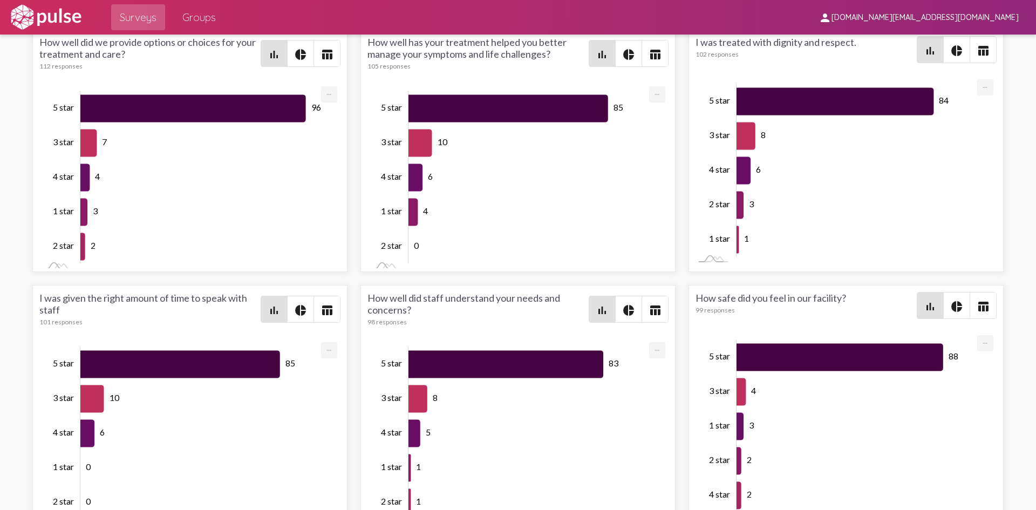
click at [950, 305] on mat-icon "pie_chart" at bounding box center [956, 306] width 13 height 13
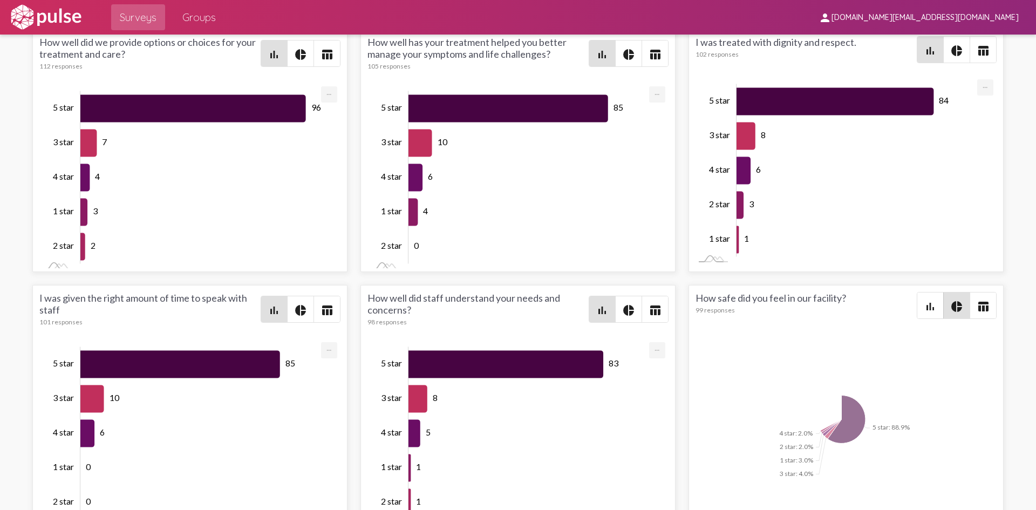
scroll to position [1565, 0]
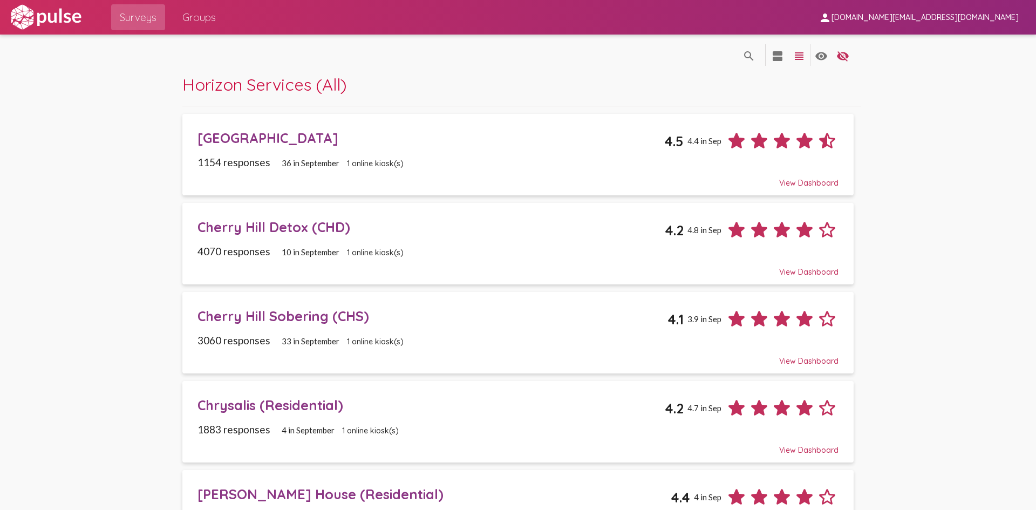
click at [273, 403] on div "Chrysalis (Residential)" at bounding box center [431, 405] width 467 height 17
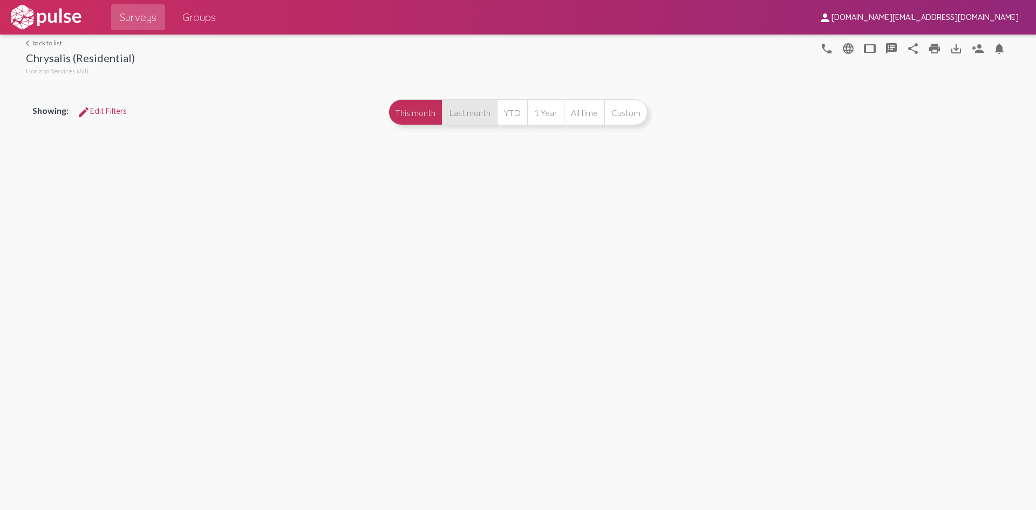
click at [451, 111] on button "Last month" at bounding box center [469, 112] width 55 height 26
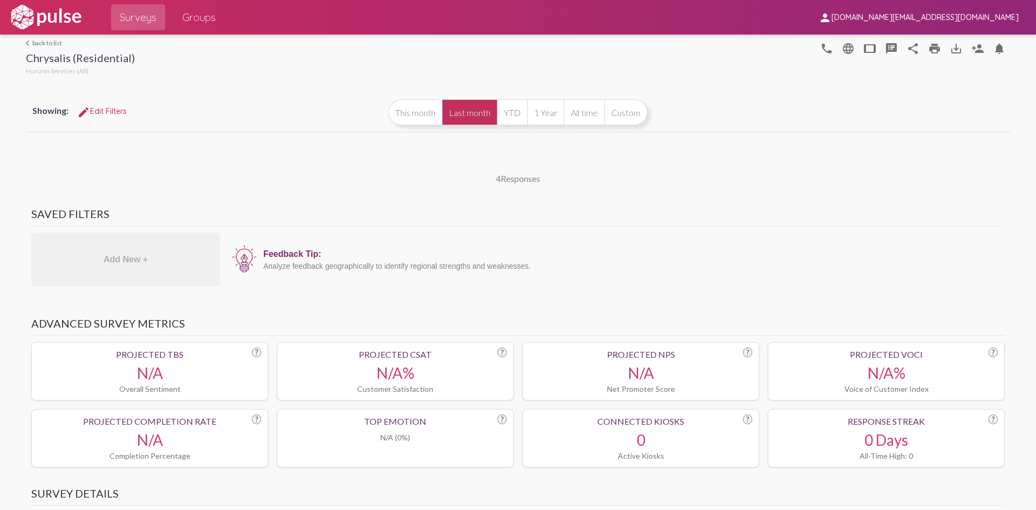
click at [465, 111] on button "Last month" at bounding box center [469, 112] width 55 height 26
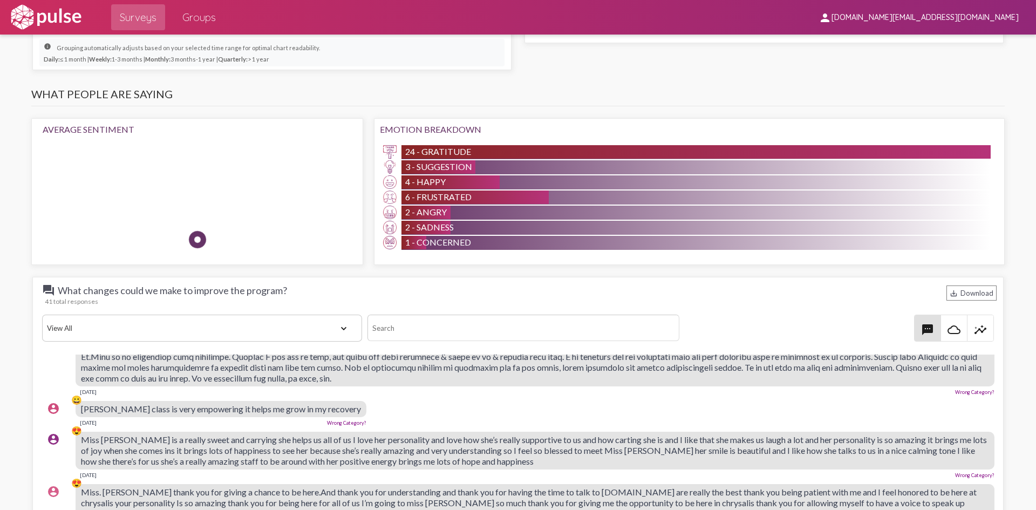
scroll to position [1403, 0]
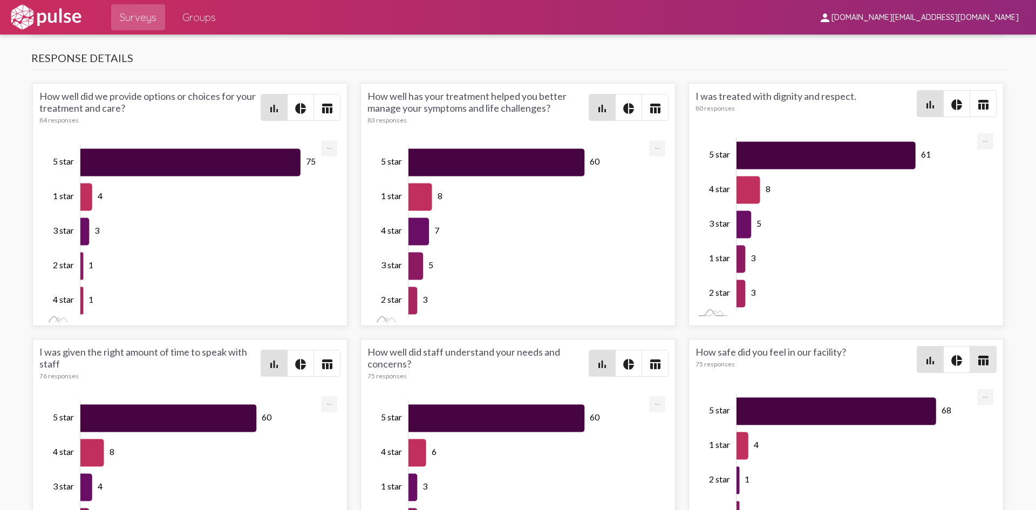
click at [970, 361] on span "table_chart" at bounding box center [983, 359] width 26 height 26
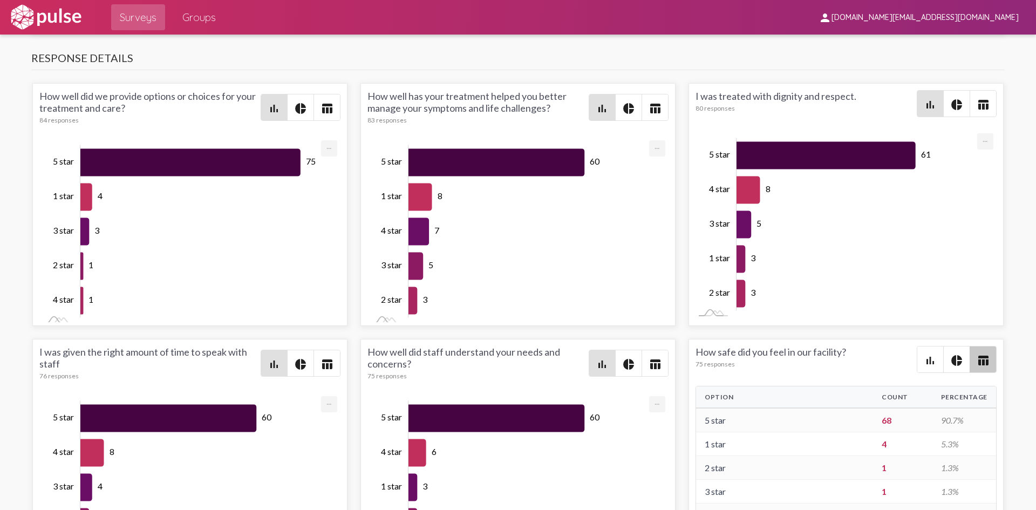
click at [955, 361] on mat-icon "pie_chart" at bounding box center [956, 360] width 13 height 13
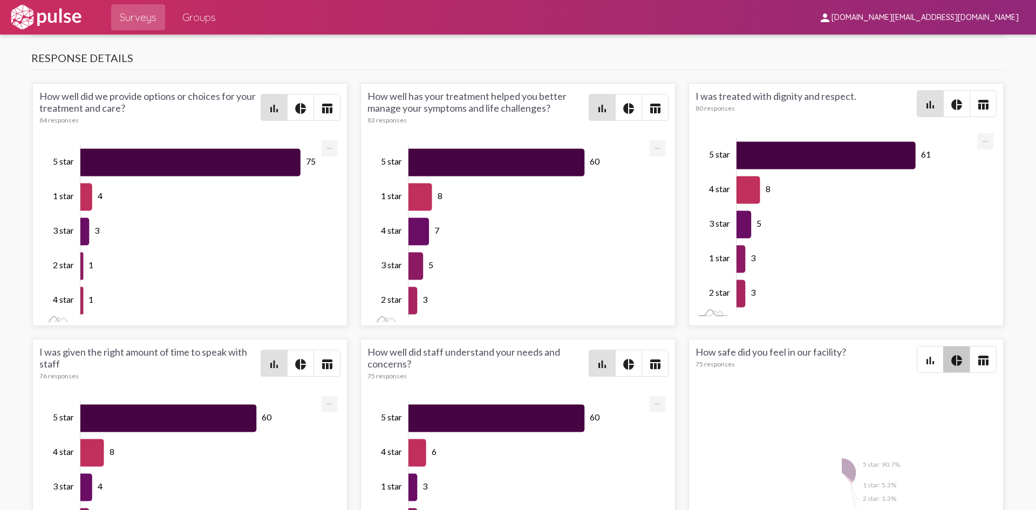
scroll to position [1619, 0]
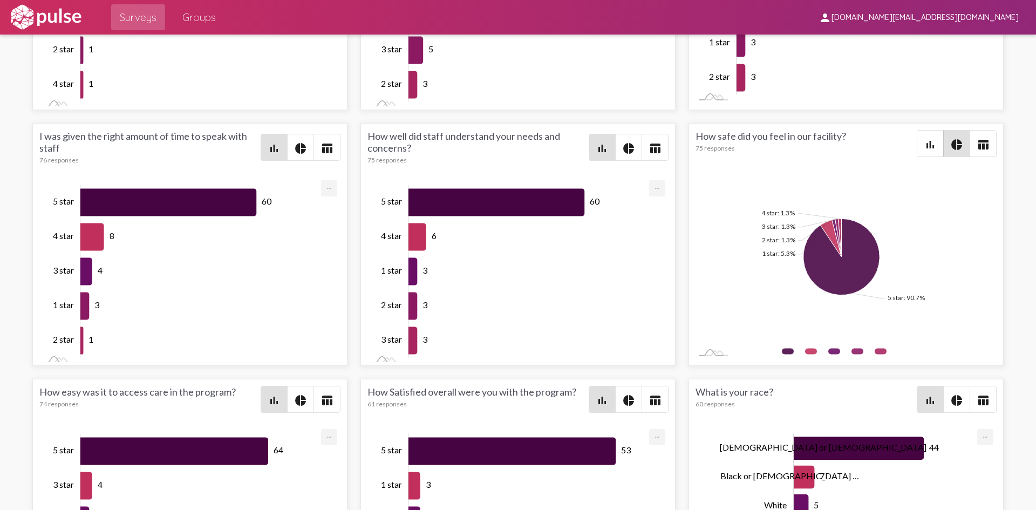
click at [972, 140] on div "How safe did you feel in our facility? 75 responses bar_chart pie_chart table_c…" at bounding box center [846, 244] width 315 height 243
click at [977, 140] on mat-icon "table_chart" at bounding box center [983, 144] width 13 height 13
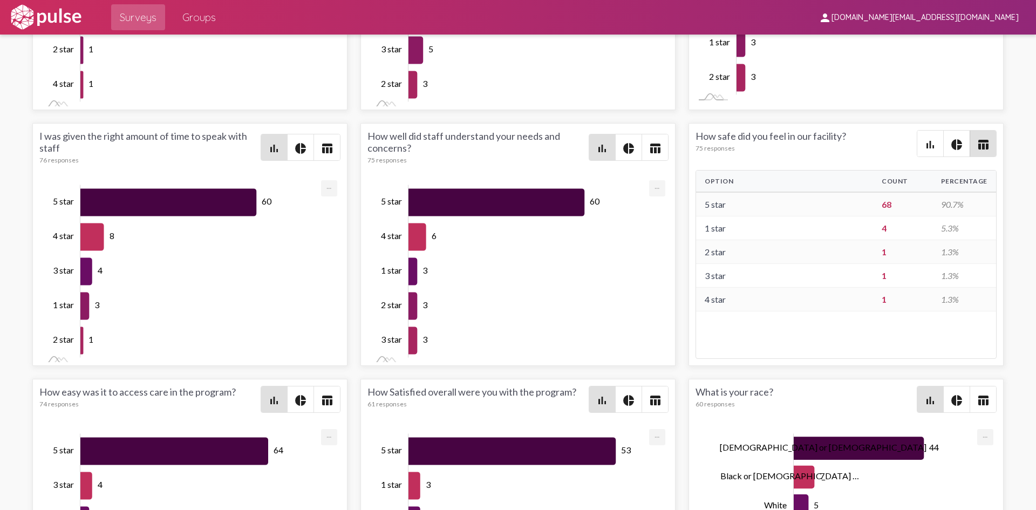
click at [960, 140] on span "pie_chart" at bounding box center [957, 144] width 26 height 26
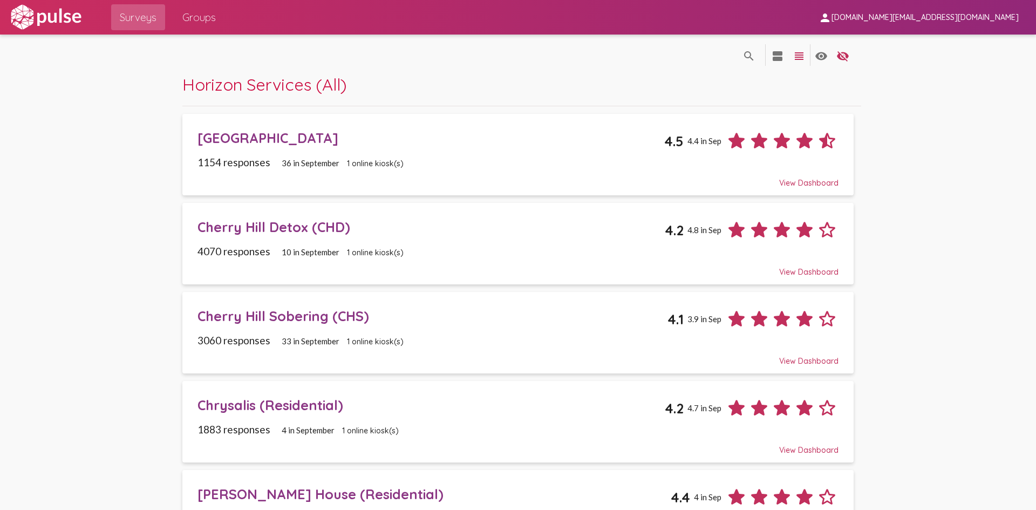
click at [274, 144] on div "[GEOGRAPHIC_DATA]" at bounding box center [431, 138] width 467 height 17
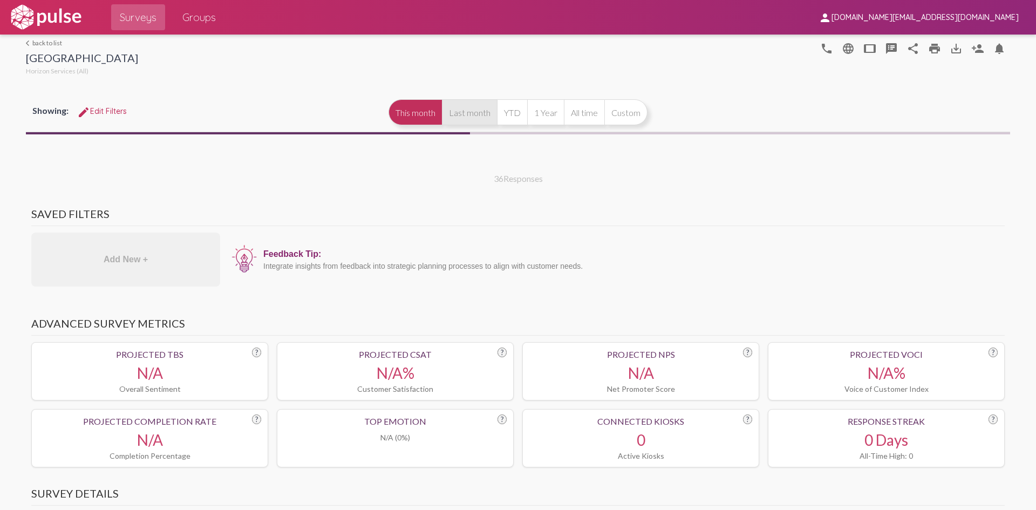
click at [478, 115] on button "Last month" at bounding box center [469, 112] width 55 height 26
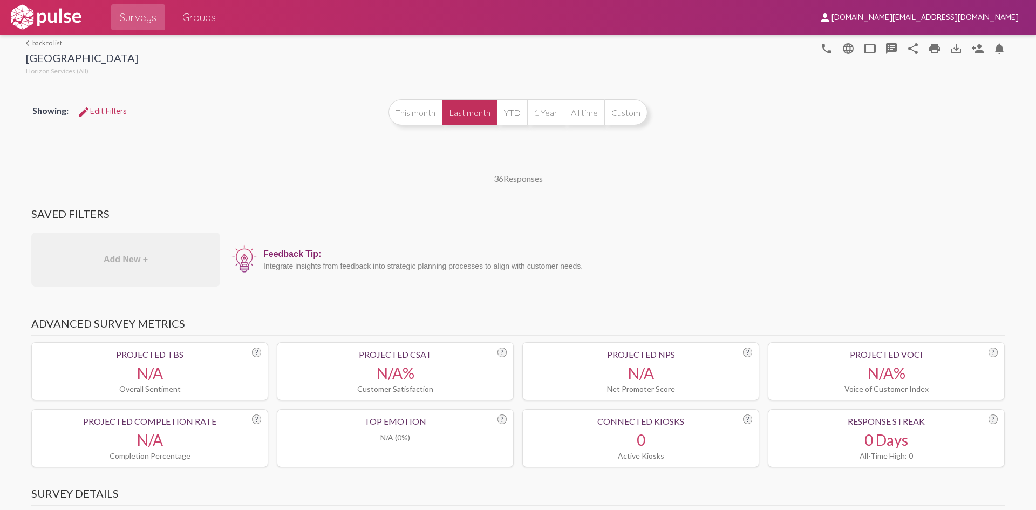
click at [477, 115] on button "Last month" at bounding box center [469, 112] width 55 height 26
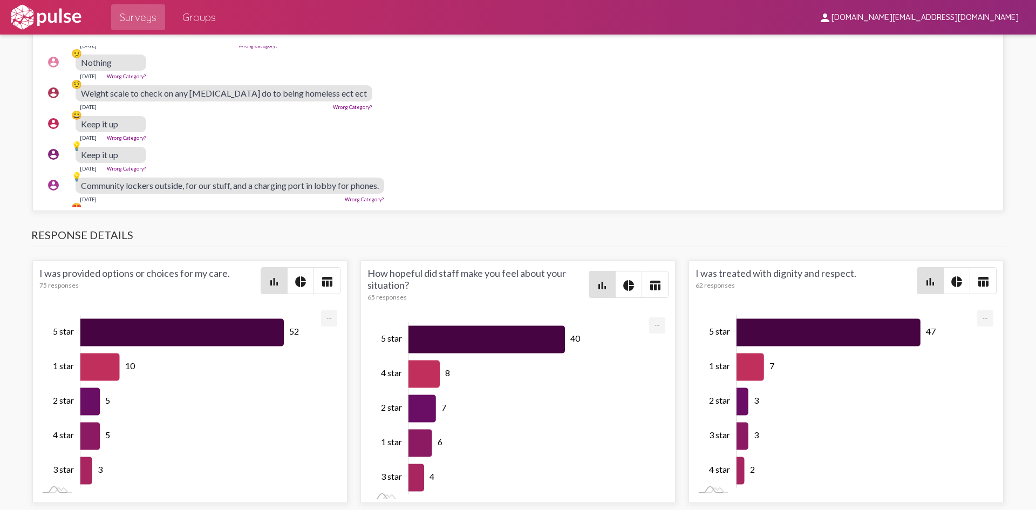
scroll to position [1619, 0]
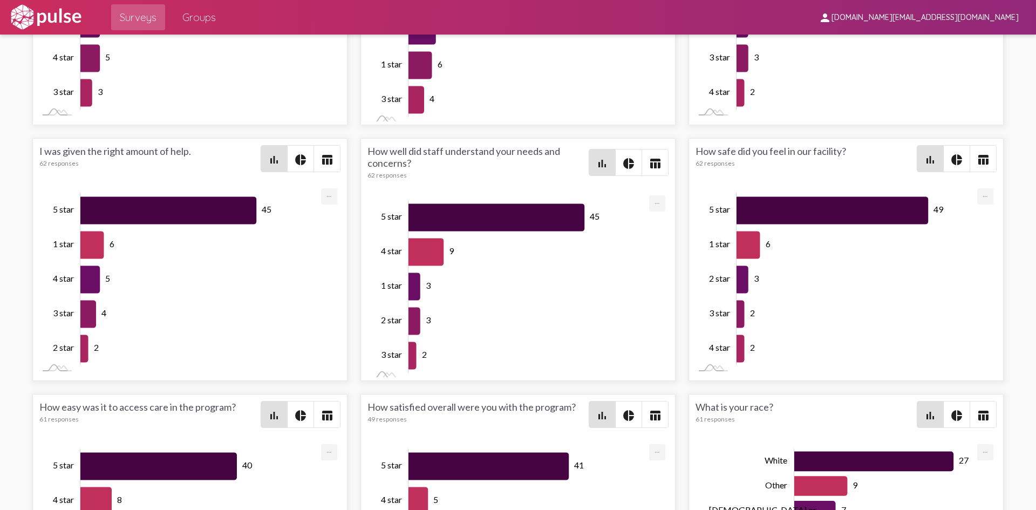
click at [992, 154] on div "How safe did you feel in our facility? 62 responses bar_chart pie_chart table_c…" at bounding box center [846, 259] width 315 height 243
click at [989, 156] on span "table_chart" at bounding box center [983, 159] width 26 height 26
